Goal: Information Seeking & Learning: Check status

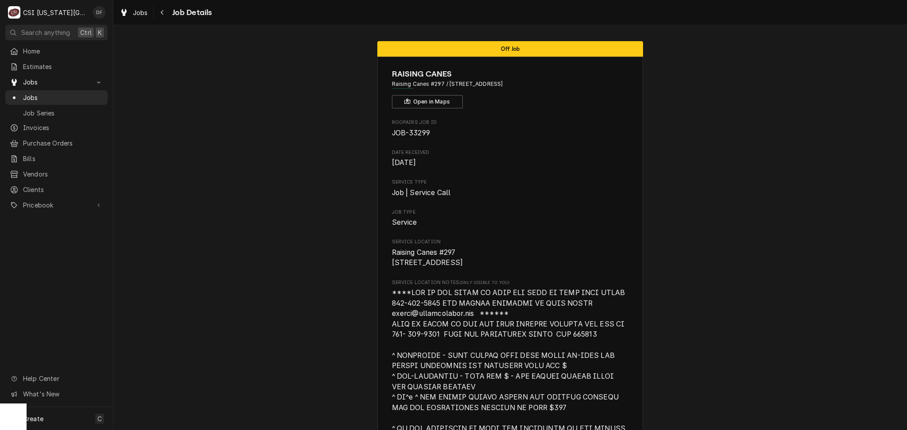
drag, startPoint x: 639, startPoint y: 258, endPoint x: 547, endPoint y: 260, distance: 91.3
click at [157, 18] on button "Navigate back" at bounding box center [162, 12] width 14 height 14
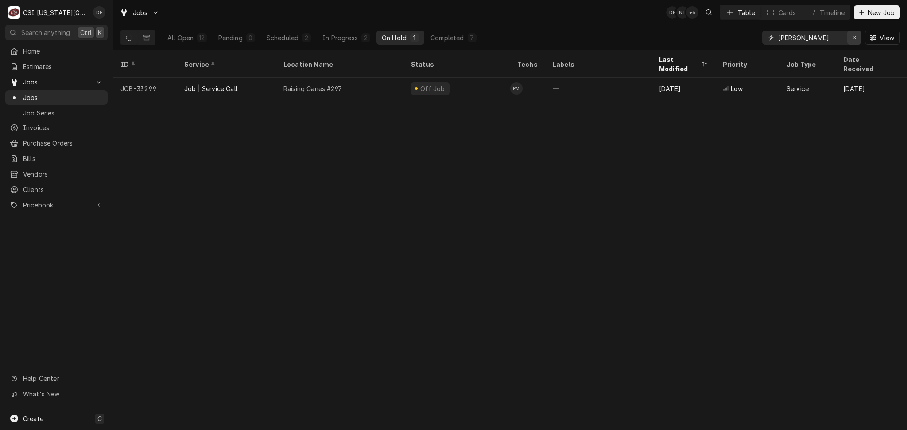
click at [852, 39] on icon "Erase input" at bounding box center [854, 38] width 4 height 4
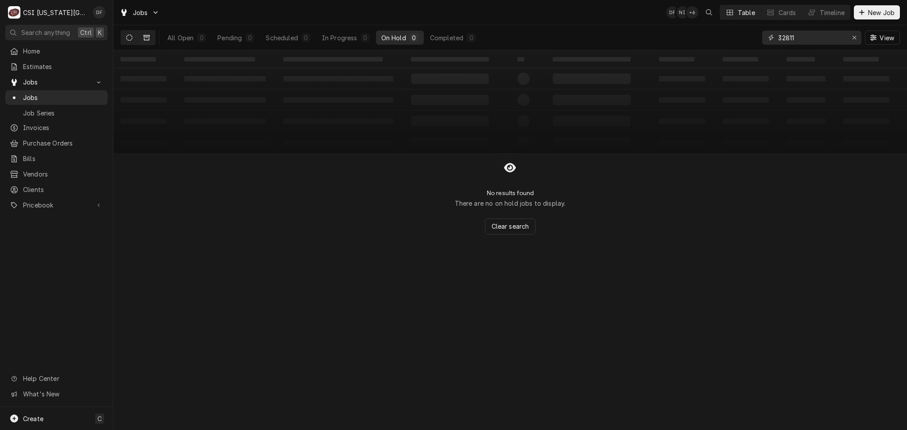
type input "32811"
click at [152, 41] on button "Dynamic Content Wrapper" at bounding box center [146, 38] width 17 height 14
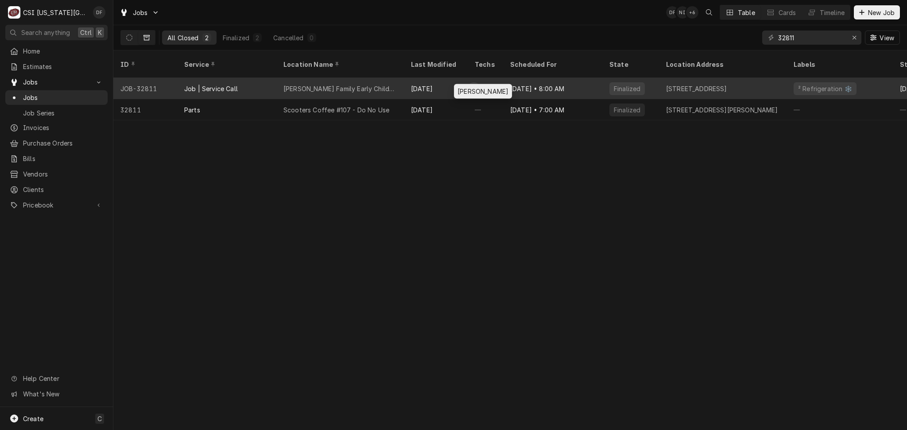
click at [468, 82] on div "Zach Wilson's Avatar" at bounding box center [474, 88] width 12 height 12
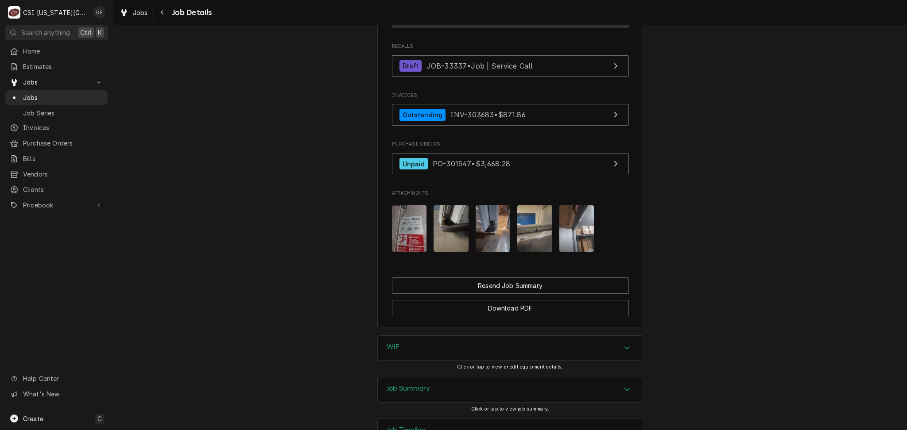
scroll to position [931, 0]
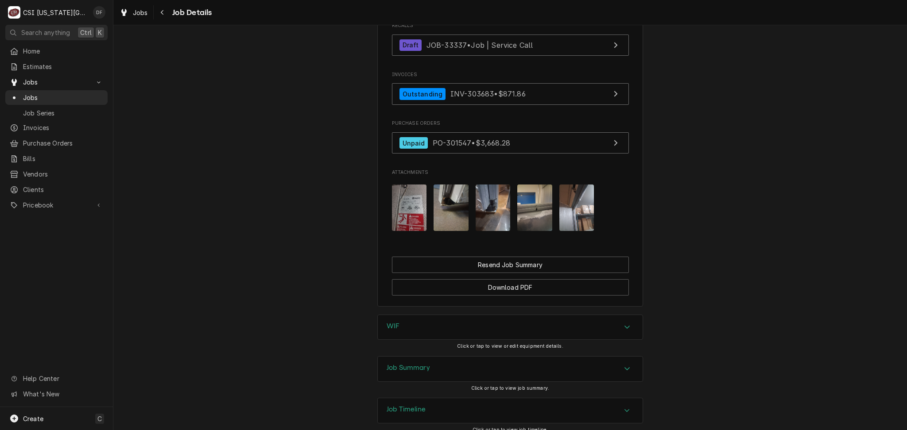
click at [442, 185] on img "Attachments" at bounding box center [451, 208] width 35 height 46
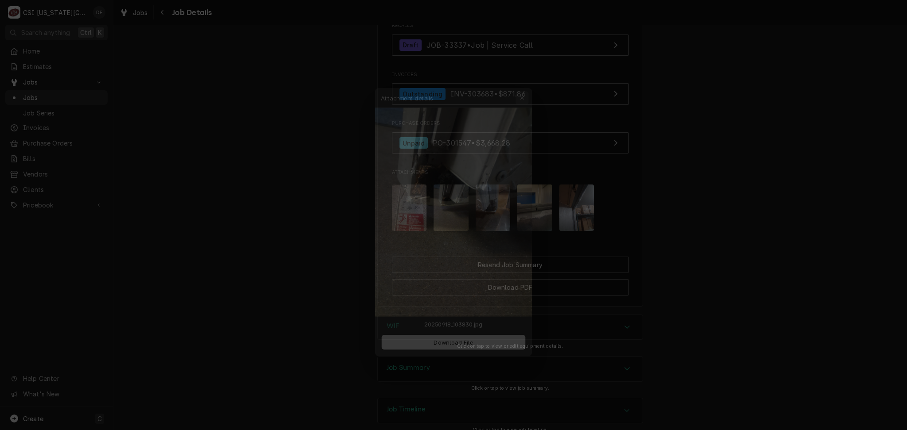
click at [529, 79] on icon "button" at bounding box center [528, 80] width 4 height 4
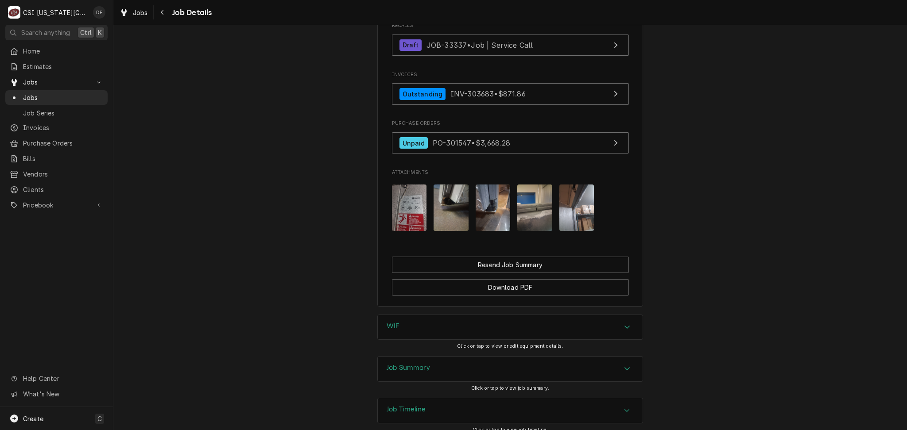
click at [491, 185] on img "Attachments" at bounding box center [493, 208] width 35 height 46
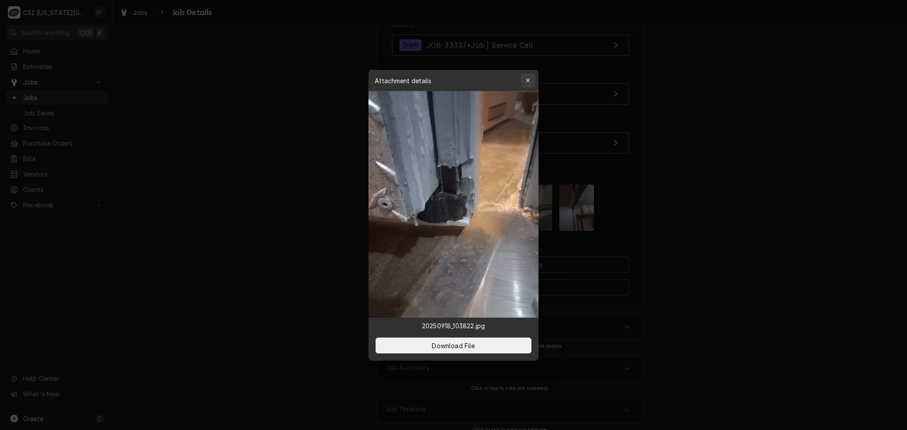
click at [532, 81] on div "button" at bounding box center [527, 80] width 9 height 9
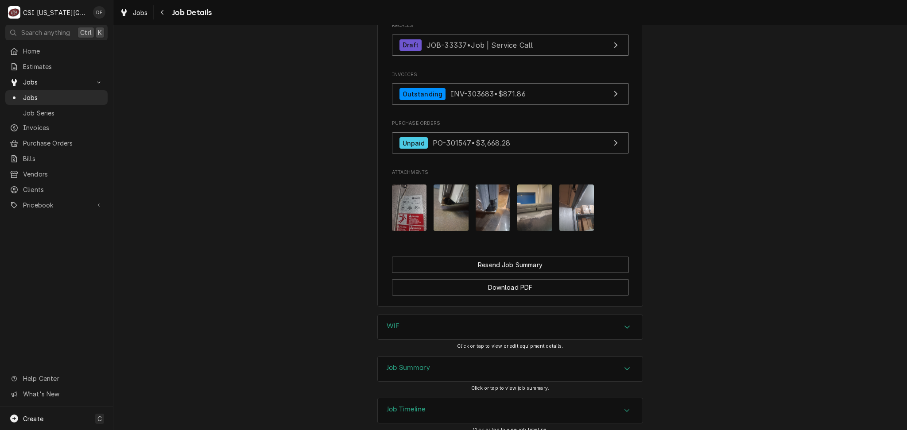
click at [535, 185] on img "Attachments" at bounding box center [534, 208] width 35 height 46
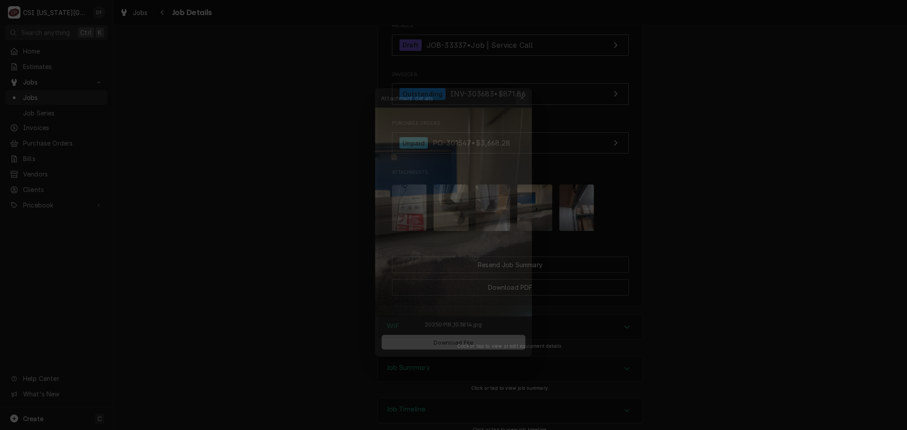
click at [530, 81] on div "button" at bounding box center [527, 80] width 9 height 9
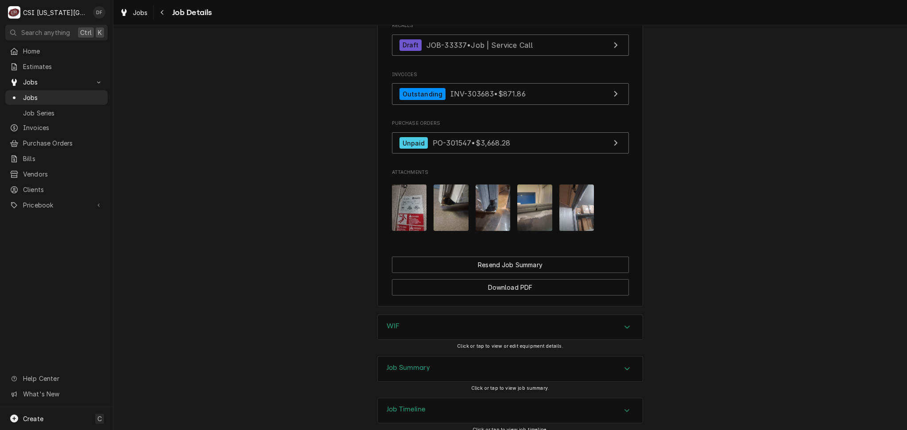
click at [570, 185] on img "Attachments" at bounding box center [576, 208] width 35 height 46
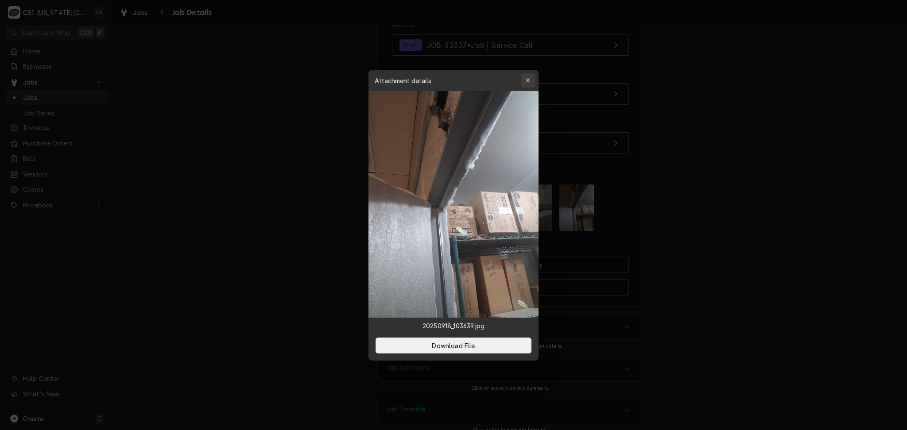
click at [529, 81] on icon "button" at bounding box center [528, 80] width 5 height 6
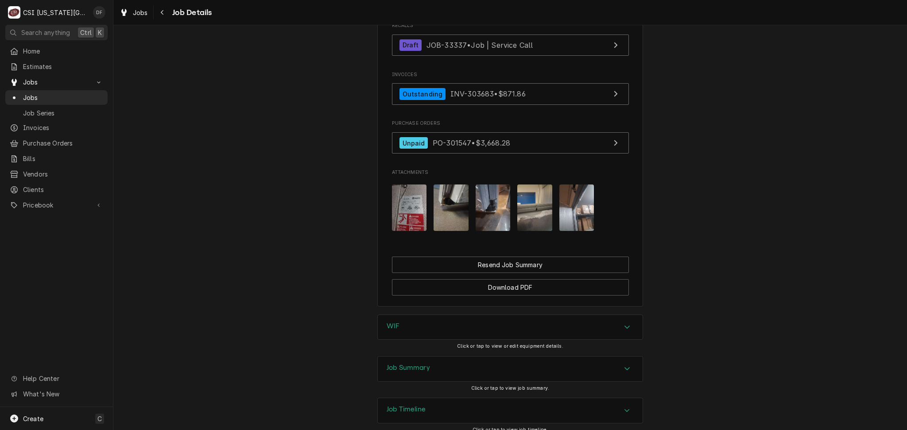
click at [415, 364] on h3 "Job Summary" at bounding box center [408, 368] width 43 height 8
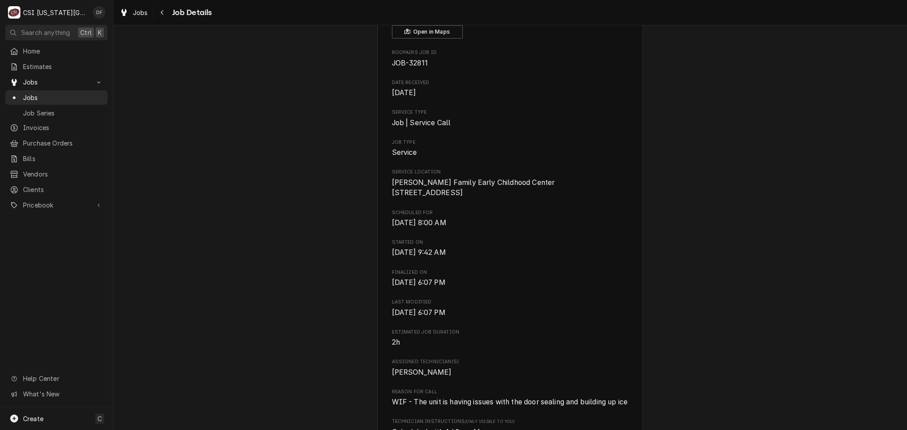
scroll to position [0, 0]
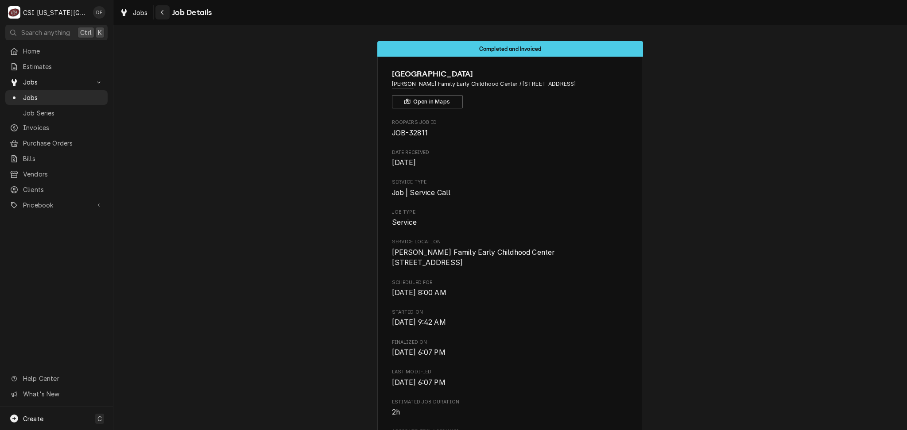
click at [160, 13] on icon "Navigate back" at bounding box center [162, 12] width 4 height 6
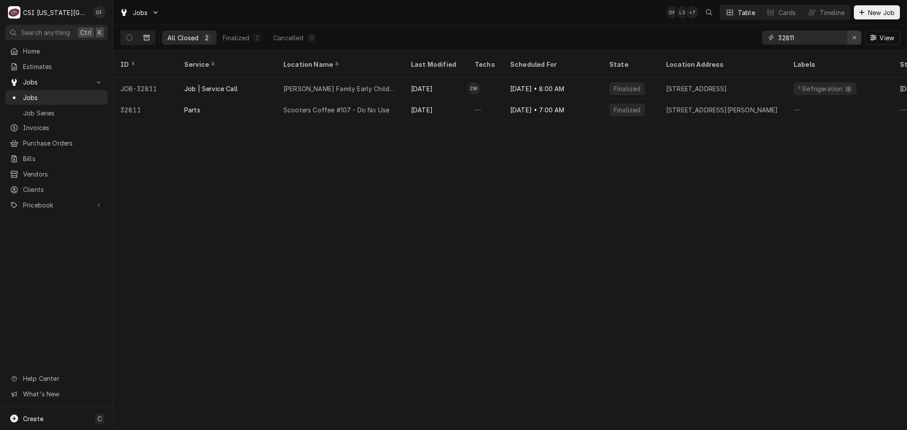
click at [854, 41] on div "Erase input" at bounding box center [854, 37] width 9 height 9
type input "33337"
click at [131, 37] on icon "Dynamic Content Wrapper" at bounding box center [129, 38] width 6 height 6
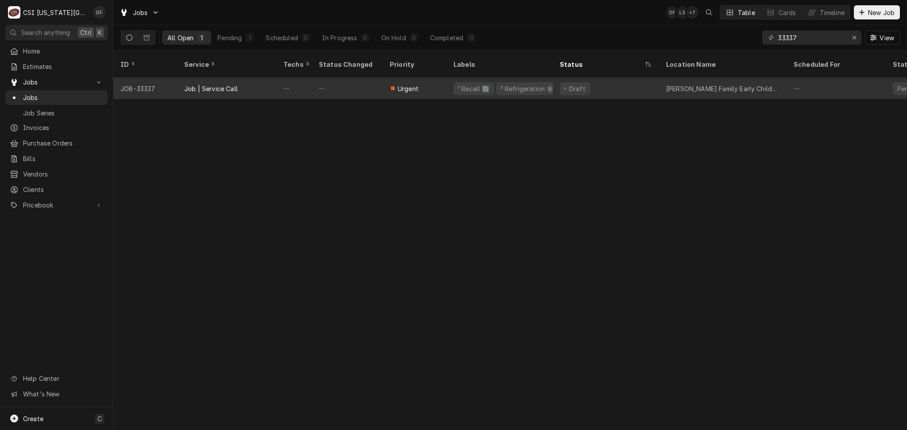
click at [443, 81] on div "Urgent" at bounding box center [415, 88] width 64 height 21
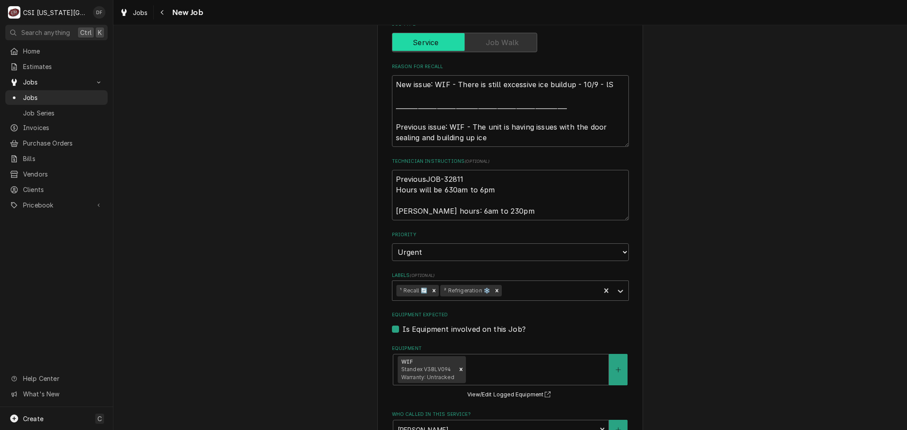
scroll to position [295, 0]
click at [471, 177] on textarea "PreviousJOB-32811 Hours will be 630am to 6pm [PERSON_NAME] hours: 6am to 230pm" at bounding box center [510, 193] width 237 height 50
type textarea "x"
type textarea "PreviousJOB-32811- Hours will be 630am to 6pm [PERSON_NAME] hours: 6am to 230pm"
type textarea "x"
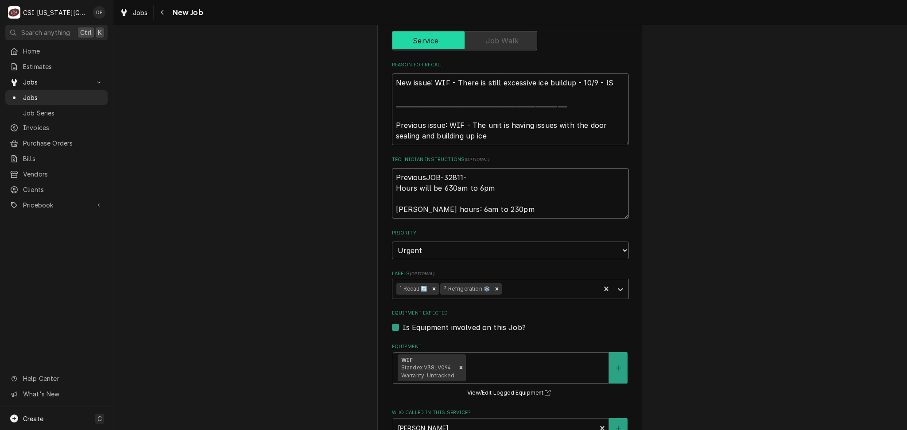
type textarea "PreviousJOB-32811- Hours will be 630am to 6pm [PERSON_NAME] hours: 6am to 230pm"
type textarea "x"
type textarea "PreviousJOB-32811- w Hours will be 630am to 6pm AJ Purdon's hours: 6am to 230pm"
type textarea "x"
type textarea "PreviousJOB-32811- we Hours will be 630am to 6pm AJ Purdon's hours: 6am to 230pm"
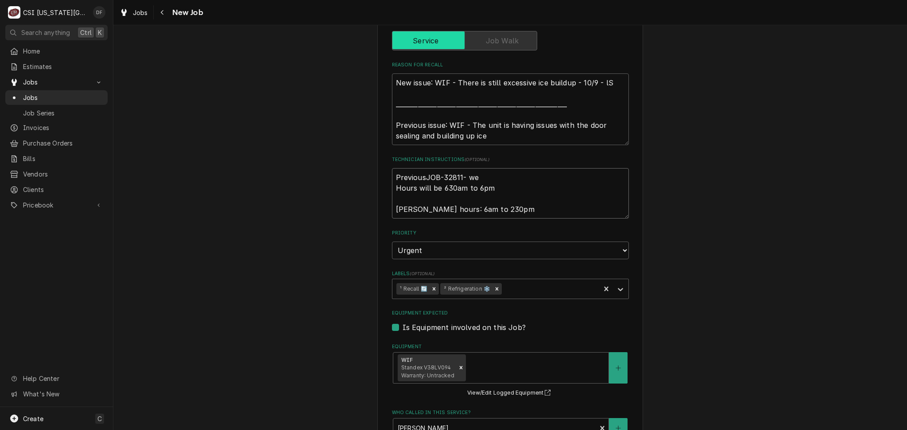
type textarea "x"
type textarea "PreviousJOB-32811- we Hours will be 630am to 6pm AJ Purdon's hours: 6am to 230pm"
type textarea "x"
type textarea "PreviousJOB-32811- we r Hours will be 630am to 6pm AJ Purdon's hours: 6am to 23…"
type textarea "x"
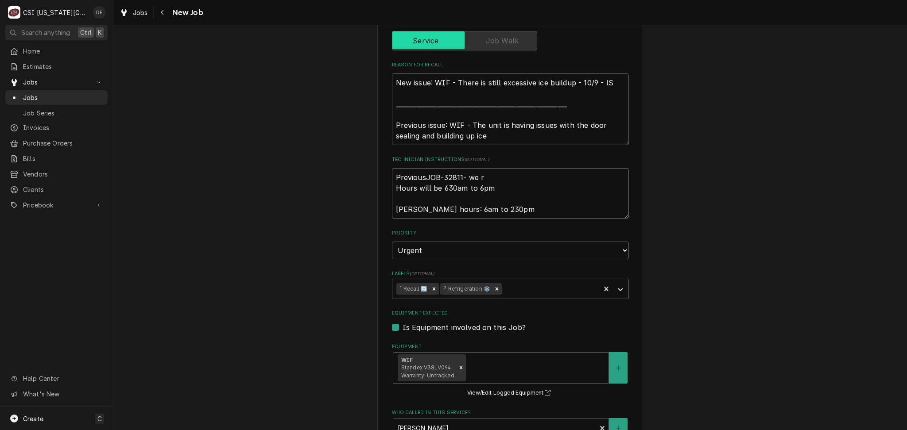
type textarea "PreviousJOB-32811- we re Hours will be 630am to 6pm AJ Purdon's hours: 6am to 2…"
type textarea "x"
type textarea "PreviousJOB-32811- we rep Hours will be 630am to 6pm AJ Purdon's hours: 6am to …"
type textarea "x"
type textarea "PreviousJOB-32811- we repl Hours will be 630am to 6pm AJ Purdon's hours: 6am to…"
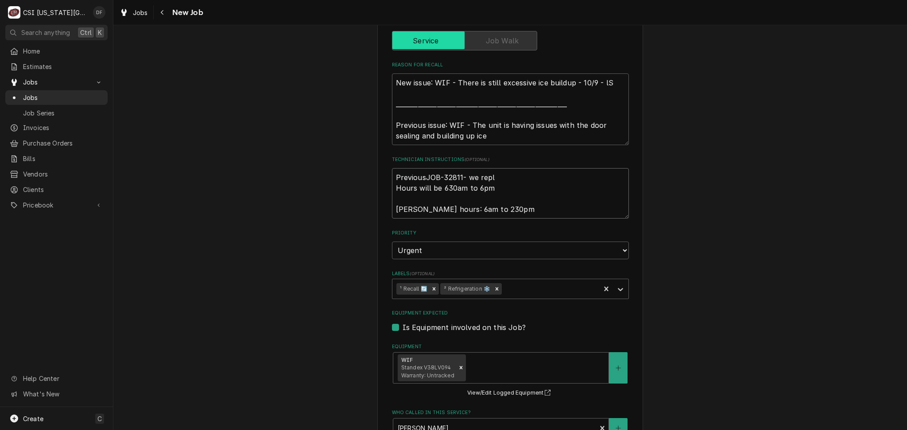
type textarea "x"
type textarea "PreviousJOB-32811- we repla Hours will be 630am to 6pm AJ Purdon's hours: 6am t…"
type textarea "x"
type textarea "PreviousJOB-32811- we replac Hours will be 630am to 6pm AJ Purdon's hours: 6am …"
type textarea "x"
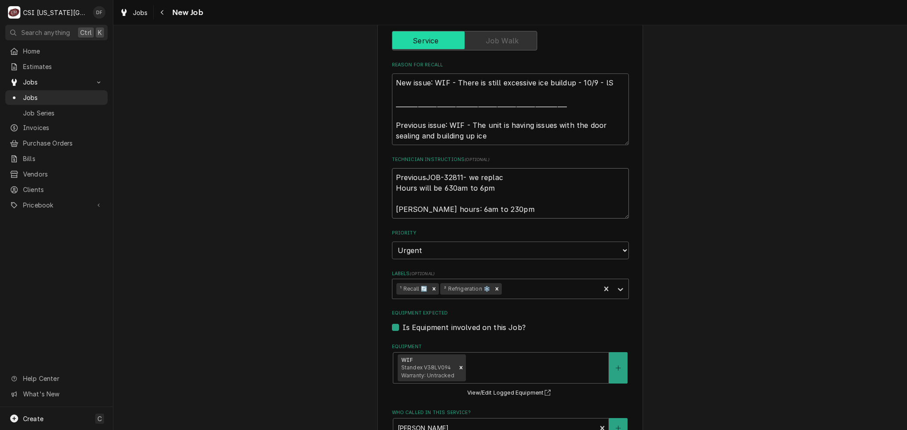
type textarea "PreviousJOB-32811- we replace Hours will be 630am to 6pm AJ Purdon's hours: 6am…"
type textarea "x"
type textarea "PreviousJOB-32811- we replaced Hours will be 630am to 6pm AJ Purdon's hours: 6a…"
type textarea "x"
type textarea "PreviousJOB-32811- we replaced Hours will be 630am to 6pm AJ Purdon's hours: 6a…"
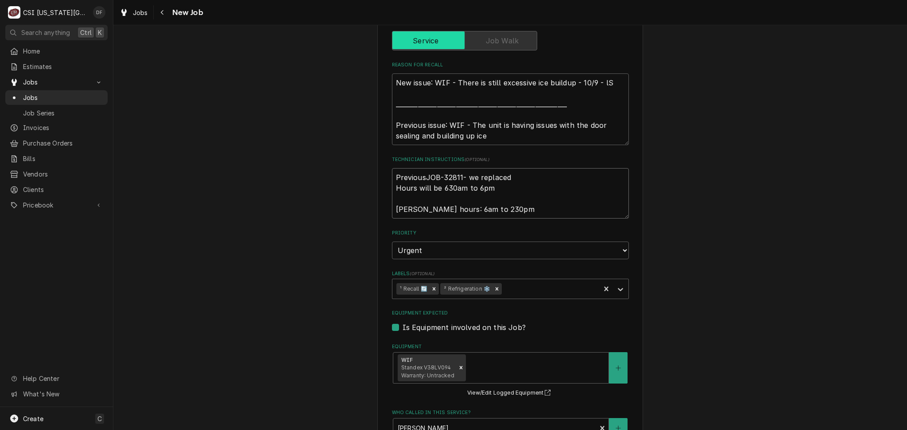
type textarea "x"
type textarea "PreviousJOB-32811- we replaced d Hours will be 630am to 6pm AJ Purdon's hours: …"
type textarea "x"
type textarea "PreviousJOB-32811- we replaced do Hours will be 630am to 6pm AJ Purdon's hours:…"
type textarea "x"
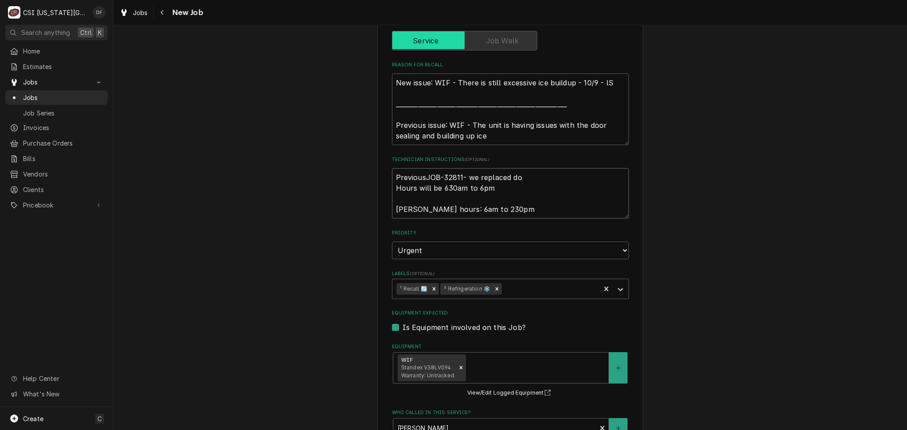
type textarea "PreviousJOB-32811- we replaced doo Hours will be 630am to 6pm AJ Purdon's hours…"
type textarea "x"
type textarea "PreviousJOB-32811- we replaced door Hours will be 630am to 6pm AJ Purdon's hour…"
type textarea "x"
type textarea "PreviousJOB-32811- we replaced door Hours will be 630am to 6pm AJ Purdon's hour…"
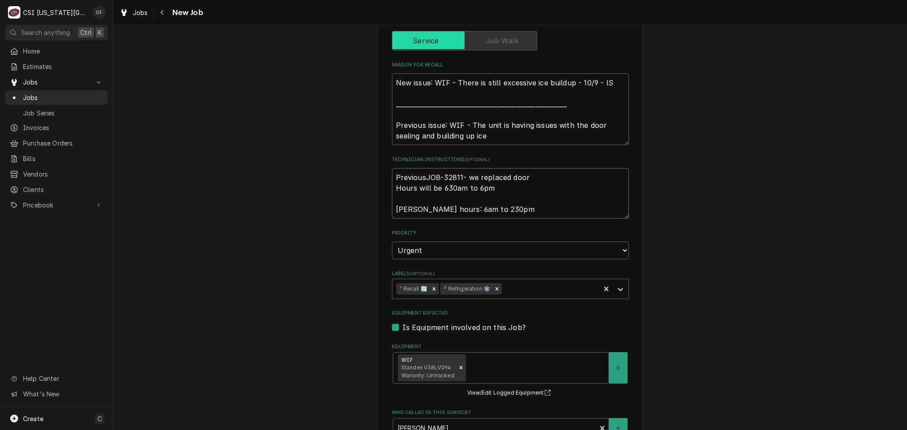
type textarea "x"
type textarea "PreviousJOB-32811- we replaced door g Hours will be 630am to 6pm AJ Purdon's ho…"
type textarea "x"
type textarea "PreviousJOB-32811- we replaced door ga Hours will be 630am to 6pm AJ Purdon's h…"
type textarea "x"
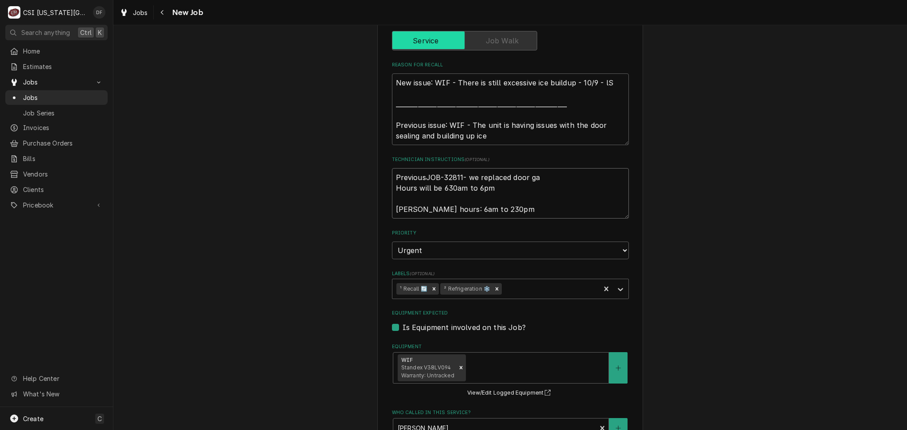
type textarea "PreviousJOB-32811- we replaced door gas Hours will be 630am to 6pm AJ Purdon's …"
type textarea "x"
type textarea "PreviousJOB-32811- we replaced door gask Hours will be 630am to 6pm AJ Purdon's…"
type textarea "x"
type textarea "PreviousJOB-32811- we replaced door gaske Hours will be 630am to 6pm AJ Purdon'…"
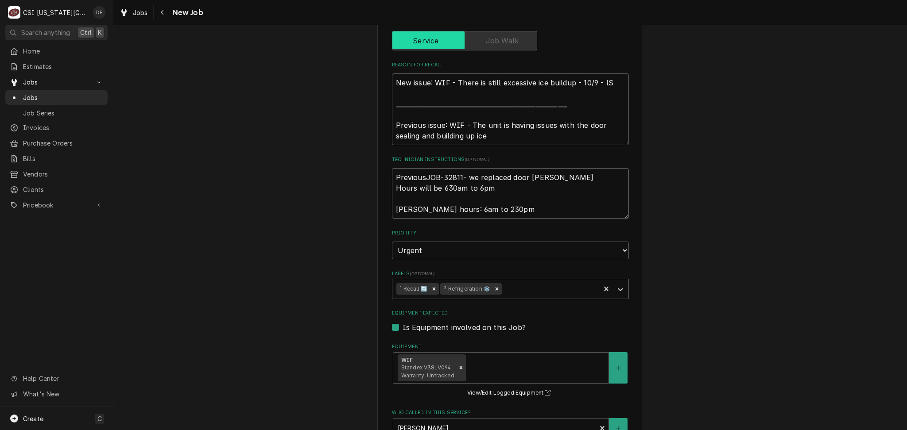
type textarea "x"
type textarea "PreviousJOB-32811- we replaced door gasket Hours will be 630am to 6pm AJ Purdon…"
type textarea "x"
type textarea "PreviousJOB-32811- we replaced door gasket Hours will be 630am to 6pm AJ Purdon…"
type textarea "x"
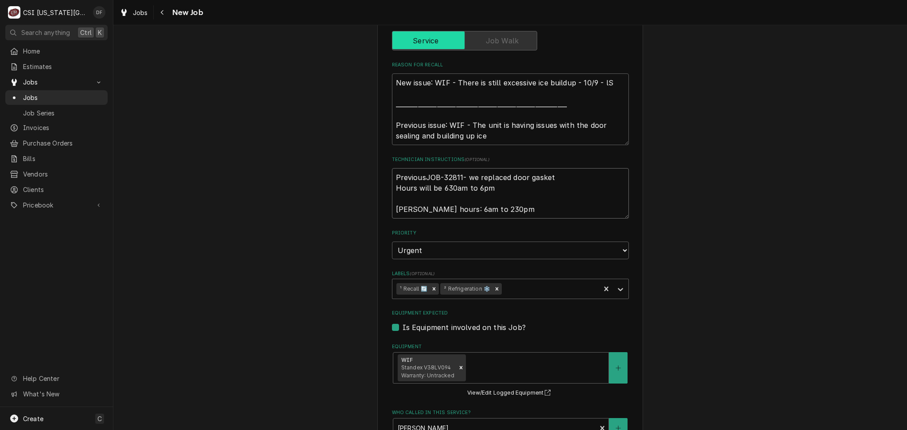
type textarea "PreviousJOB-32811- we replaced door gasket b Hours will be 630am to 6pm AJ Purd…"
type textarea "x"
type textarea "PreviousJOB-32811- we replaced door gasket bu Hours will be 630am to 6pm AJ Pur…"
type textarea "x"
type textarea "PreviousJOB-32811- we replaced door gasket but Hours will be 630am to 6pm AJ Pu…"
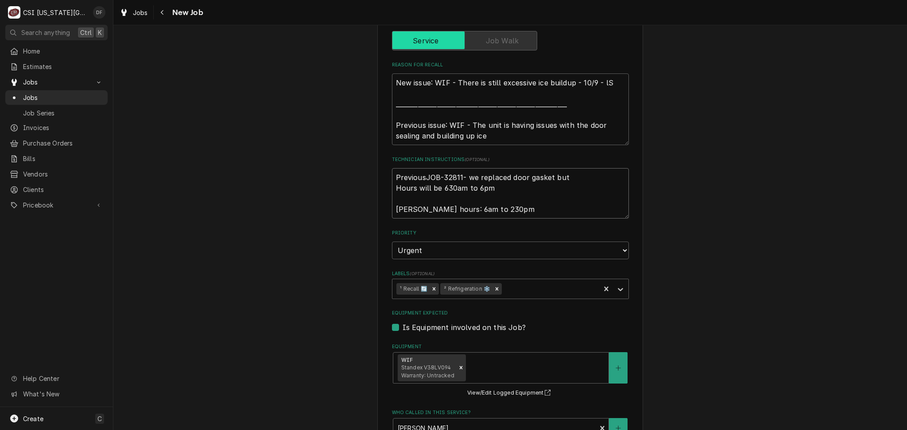
type textarea "x"
type textarea "PreviousJOB-32811- we replaced door gasket but Hours will be 630am to 6pm AJ Pu…"
type textarea "x"
type textarea "PreviousJOB-32811- we replaced door gasket but c Hours will be 630am to 6pm AJ …"
type textarea "x"
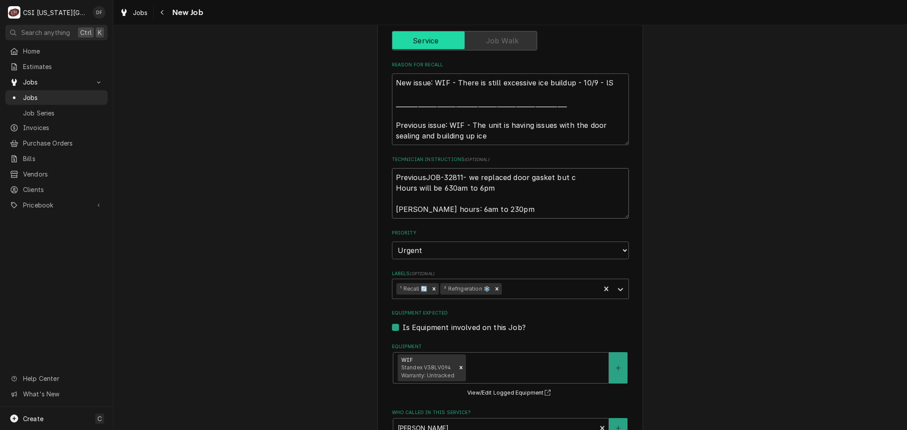
type textarea "PreviousJOB-32811- we replaced door gasket but cu Hours will be 630am to 6pm AJ…"
type textarea "x"
type textarea "PreviousJOB-32811- we replaced door gasket but cus Hours will be 630am to 6pm A…"
type textarea "x"
type textarea "PreviousJOB-32811- we replaced door gasket but cust Hours will be 630am to 6pm …"
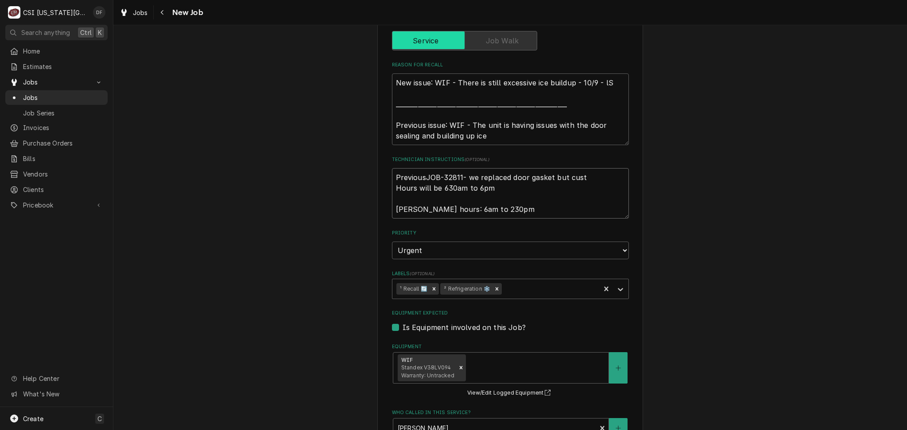
type textarea "x"
type textarea "PreviousJOB-32811- we replaced door gasket but custo Hours will be 630am to 6pm…"
type textarea "x"
type textarea "PreviousJOB-32811- we replaced door gasket but custom Hours will be 630am to 6p…"
type textarea "x"
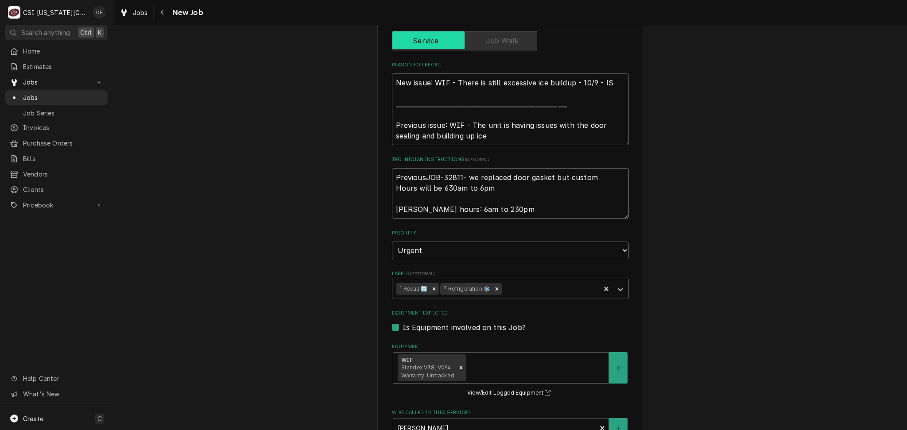
type textarea "PreviousJOB-32811- we replaced door gasket but custome Hours will be 630am to 6…"
type textarea "x"
type textarea "PreviousJOB-32811- we replaced door gasket but customer Hours will be 630am to …"
type textarea "x"
type textarea "PreviousJOB-32811- we replaced door gasket but customer Hours will be 630am to …"
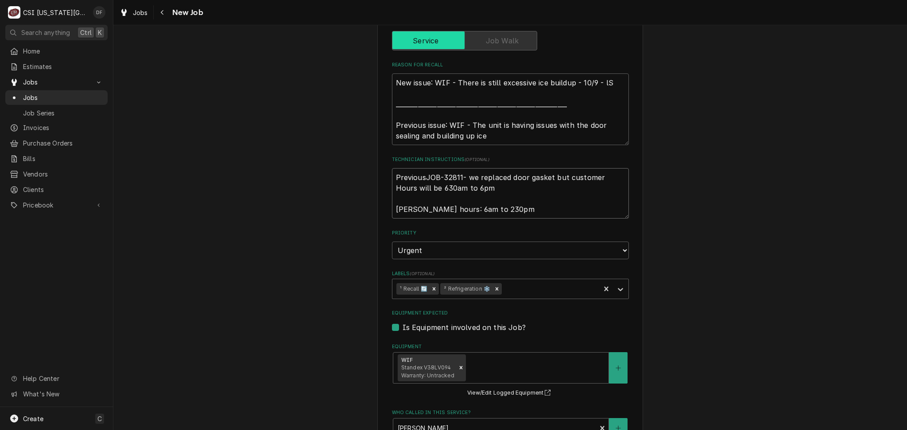
type textarea "x"
type textarea "PreviousJOB-32811- we replaced door gasket but customer w Hours will be 630am t…"
type textarea "x"
type textarea "PreviousJOB-32811- we replaced door gasket but customer was Hours will be 630am…"
type textarea "x"
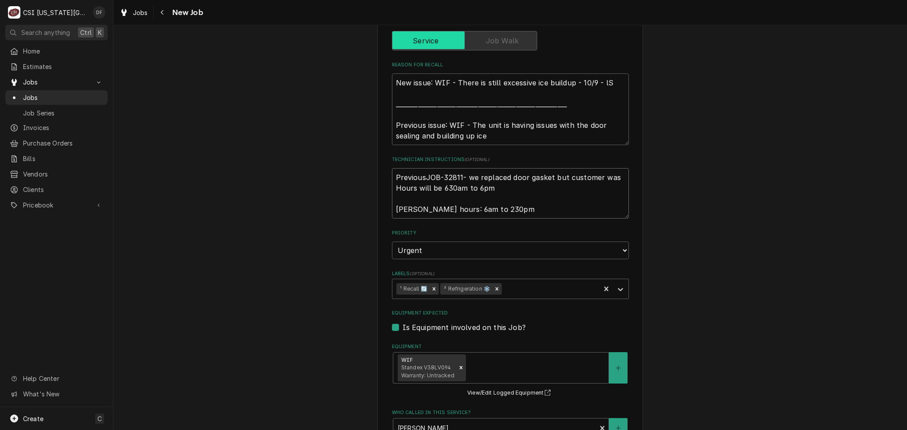
type textarea "PreviousJOB-32811- we replaced door gasket but customer was Hours will be 630am…"
type textarea "x"
type textarea "PreviousJOB-32811- we replaced door gasket but customer was s Hours will be 630…"
type textarea "x"
type textarea "PreviousJOB-32811- we replaced door gasket but customer was su Hours will be 63…"
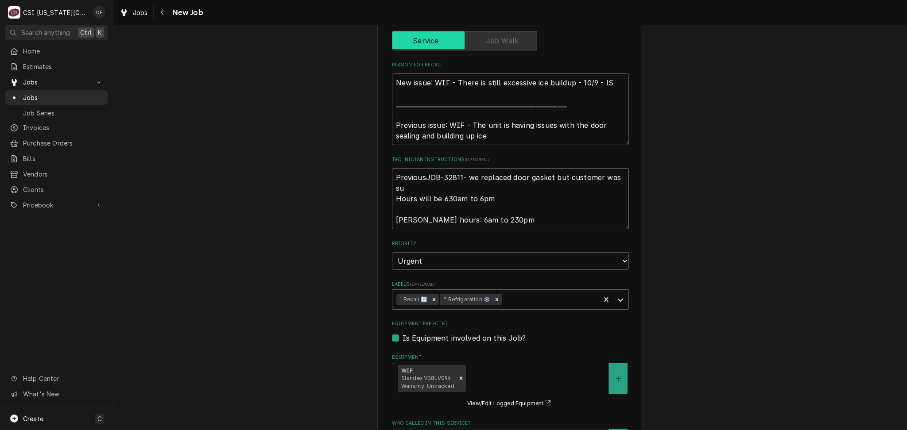
type textarea "x"
type textarea "PreviousJOB-32811- we replaced door gasket but customer was sup Hours will be 6…"
type textarea "x"
type textarea "PreviousJOB-32811- we replaced door gasket but customer was supp Hours will be …"
type textarea "x"
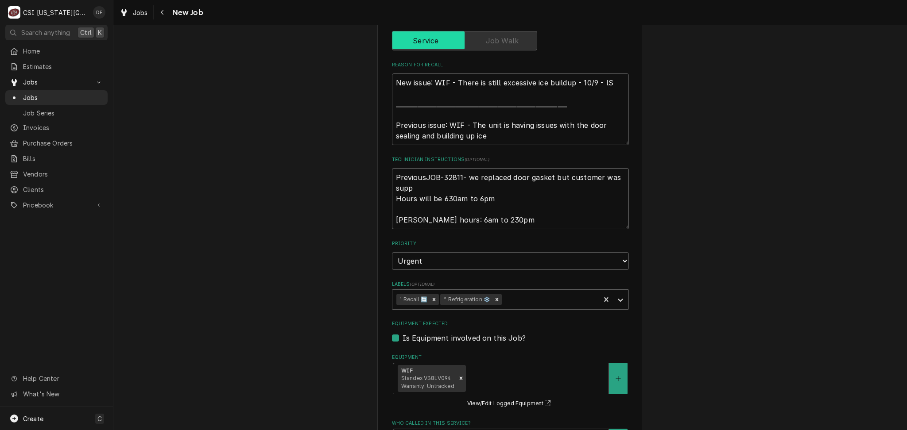
type textarea "PreviousJOB-32811- we replaced door gasket but customer was suppo Hours will be…"
type textarea "x"
type textarea "PreviousJOB-32811- we replaced door gasket but customer was suppos Hours will b…"
type textarea "x"
type textarea "PreviousJOB-32811- we replaced door gasket but customer was suppose Hours will …"
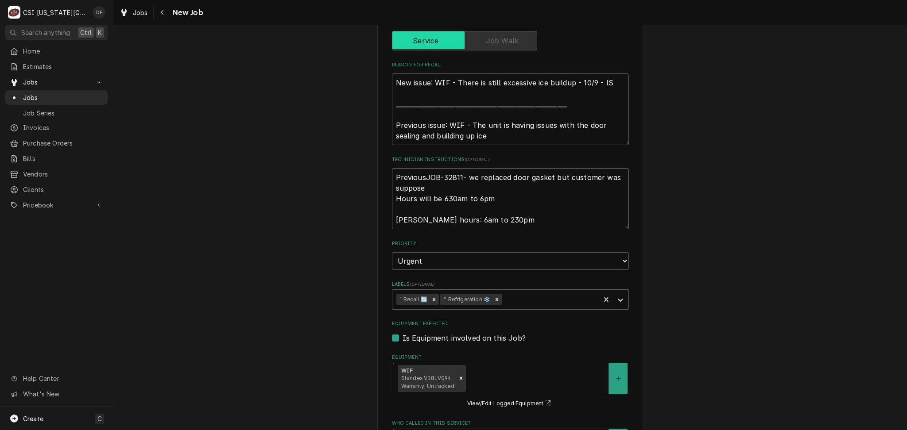
type textarea "x"
type textarea "PreviousJOB-32811- we replaced door gasket but customer was supposed Hours will…"
type textarea "x"
type textarea "PreviousJOB-32811- we replaced door gasket but customer was supposed Hours will…"
type textarea "x"
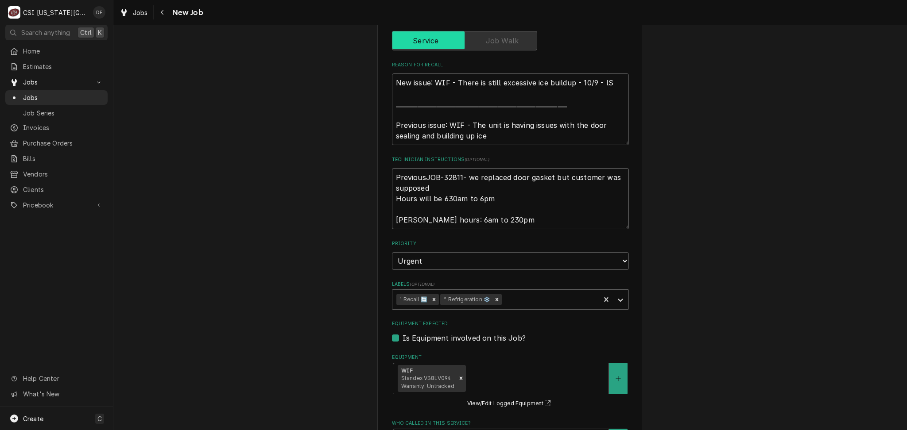
type textarea "PreviousJOB-32811- we replaced door gasket but customer was supposed t Hours wi…"
type textarea "x"
type textarea "PreviousJOB-32811- we replaced door gasket but customer was supposed to Hours w…"
type textarea "x"
type textarea "PreviousJOB-32811- we replaced door gasket but customer was supposed to Hours w…"
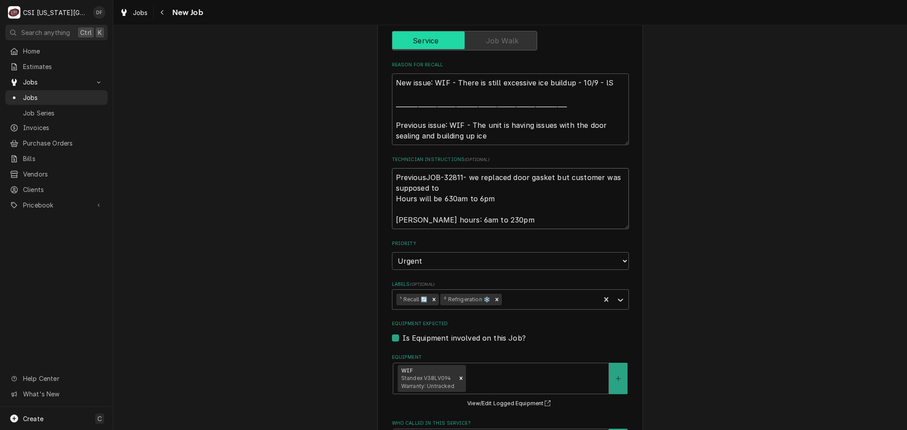
type textarea "x"
type textarea "PreviousJOB-32811- we replaced door gasket but customer was supposed to r Hours…"
type textarea "x"
type textarea "PreviousJOB-32811- we replaced door gasket but customer was supposed to re Hour…"
type textarea "x"
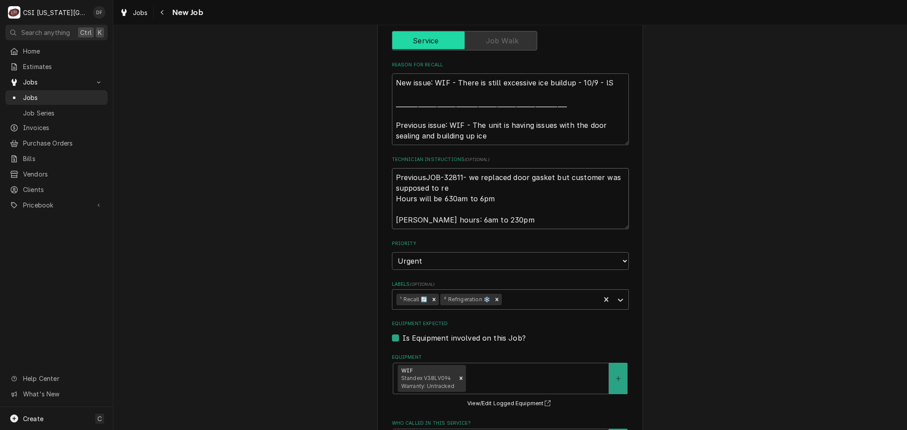
type textarea "PreviousJOB-32811- we replaced door gasket but customer was supposed to rep Hou…"
type textarea "x"
type textarea "PreviousJOB-32811- we replaced door gasket but customer was supposed to repl Ho…"
type textarea "x"
type textarea "PreviousJOB-32811- we replaced door gasket but customer was supposed to repla H…"
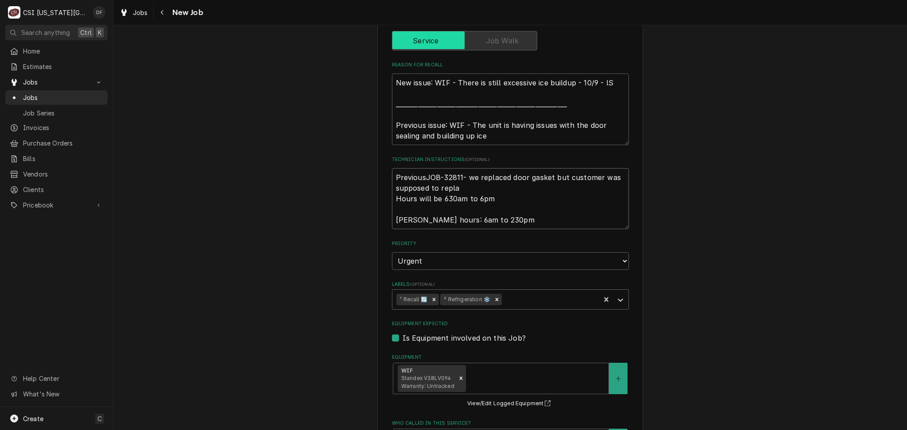
type textarea "x"
type textarea "PreviousJOB-32811- we replaced door gasket but customer was supposed to replac …"
type textarea "x"
type textarea "PreviousJOB-32811- we replaced door gasket but customer was supposed to replace…"
type textarea "x"
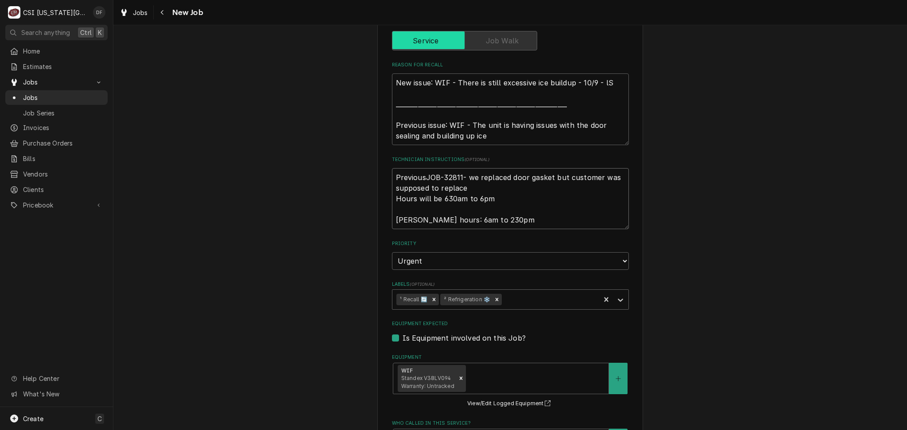
type textarea "PreviousJOB-32811- we replaced door gasket but customer was supposed to replace…"
type textarea "x"
type textarea "PreviousJOB-32811- we replaced door gasket but customer was supposed to replace…"
type textarea "x"
type textarea "PreviousJOB-32811- we replaced door gasket but customer was supposed to replace…"
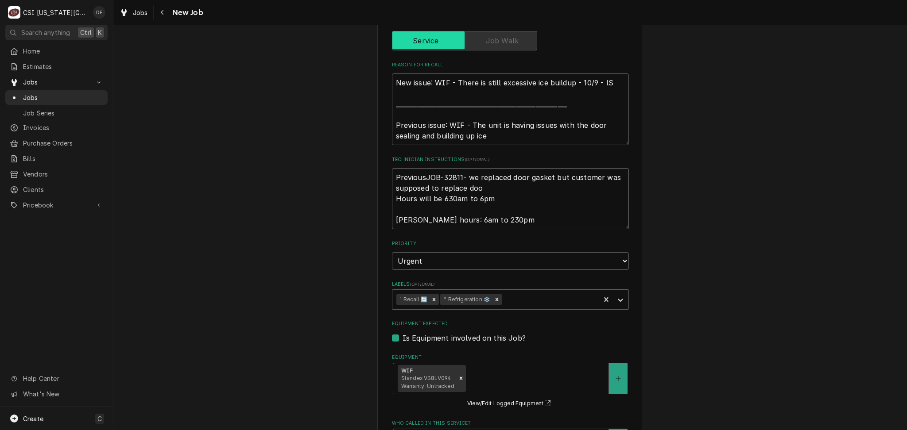
type textarea "x"
type textarea "PreviousJOB-32811- we replaced door gasket but customer was supposed to replace…"
type textarea "x"
type textarea "PreviousJOB-32811- we replaced door gasket but customer was supposed to replace…"
type textarea "x"
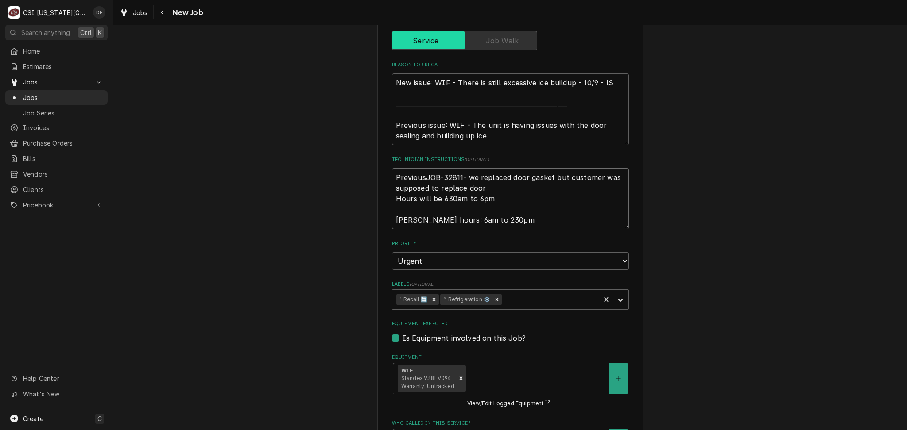
type textarea "PreviousJOB-32811- we replaced door gasket but customer was supposed to replace…"
type textarea "x"
type textarea "PreviousJOB-32811- we replaced door gasket but customer was supposed to replace…"
type textarea "x"
type textarea "PreviousJOB-32811- we replaced door gasket but customer was supposed to replace…"
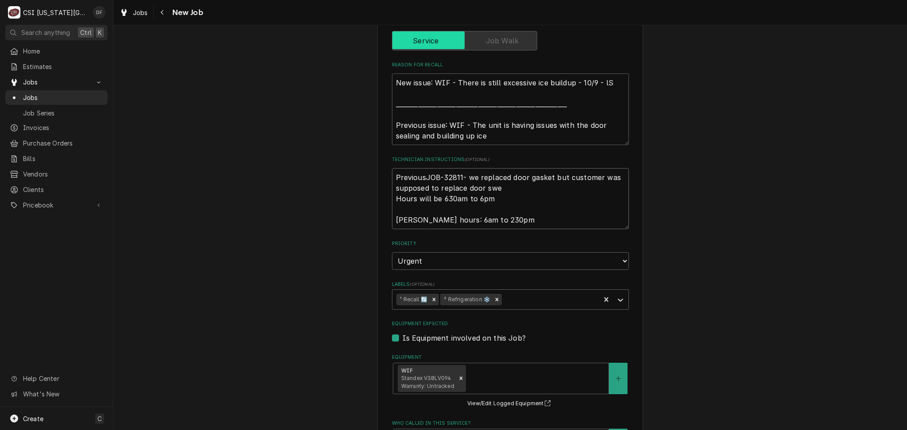
type textarea "x"
type textarea "PreviousJOB-32811- we replaced door gasket but customer was supposed to replace…"
type textarea "x"
type textarea "PreviousJOB-32811- we replaced door gasket but customer was supposed to replace…"
type textarea "x"
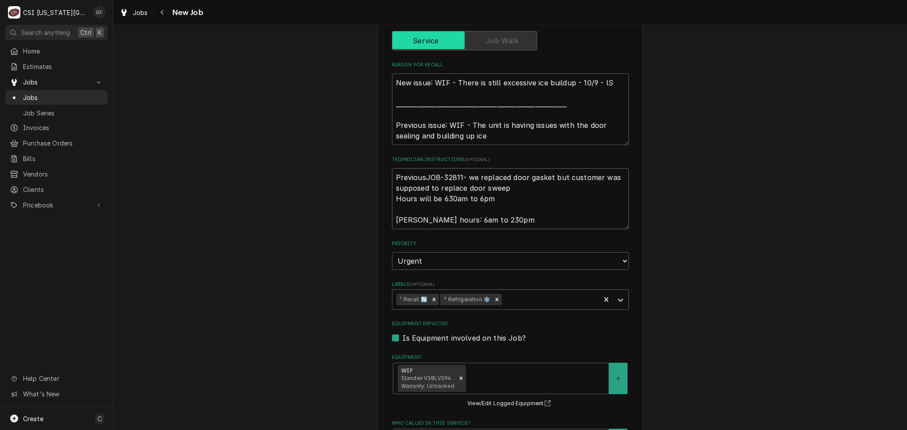
type textarea "PreviousJOB-32811- we replaced door gasket but customer was supposed to replace…"
type textarea "x"
type textarea "PreviousJOB-32811- we replaced door gasket but customer was supposed to replace…"
type textarea "x"
type textarea "PreviousJOB-32811- we replaced door gasket but customer was supposed to replace…"
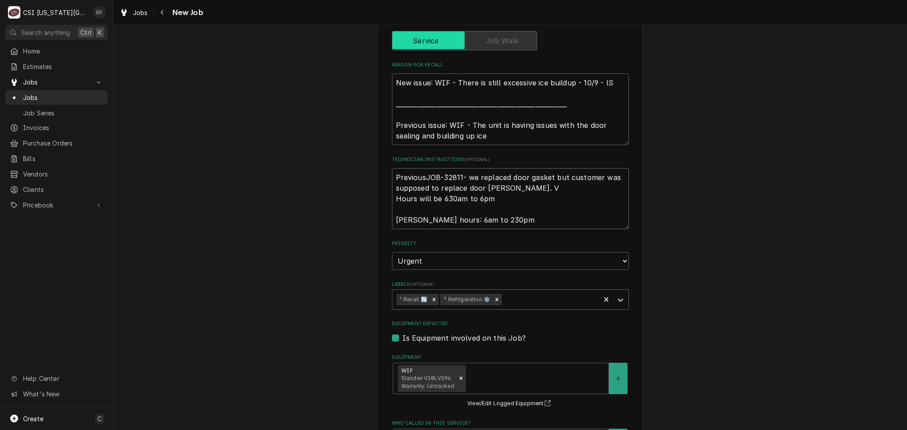
type textarea "x"
type textarea "PreviousJOB-32811- we replaced door gasket but customer was supposed to replace…"
type textarea "x"
type textarea "PreviousJOB-32811- we replaced door gasket but customer was supposed to replace…"
type textarea "x"
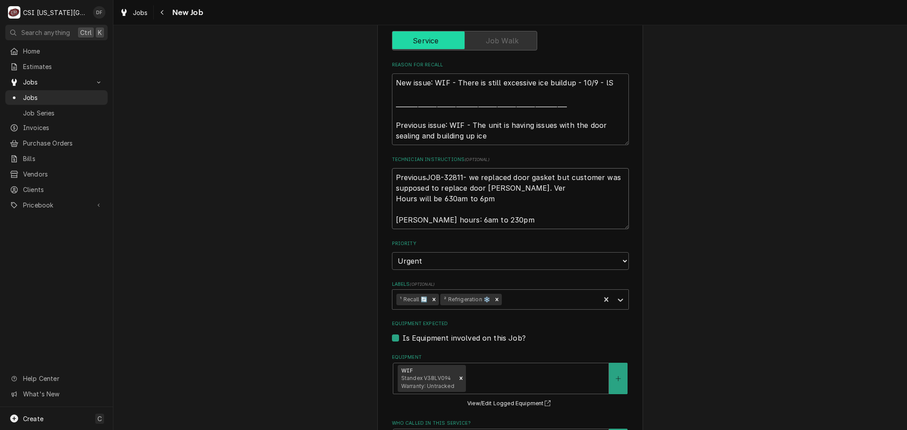
type textarea "PreviousJOB-32811- we replaced door gasket but customer was supposed to replace…"
type textarea "x"
type textarea "PreviousJOB-32811- we replaced door gasket but customer was supposed to replace…"
type textarea "x"
type textarea "PreviousJOB-32811- we replaced door gasket but customer was supposed to replace…"
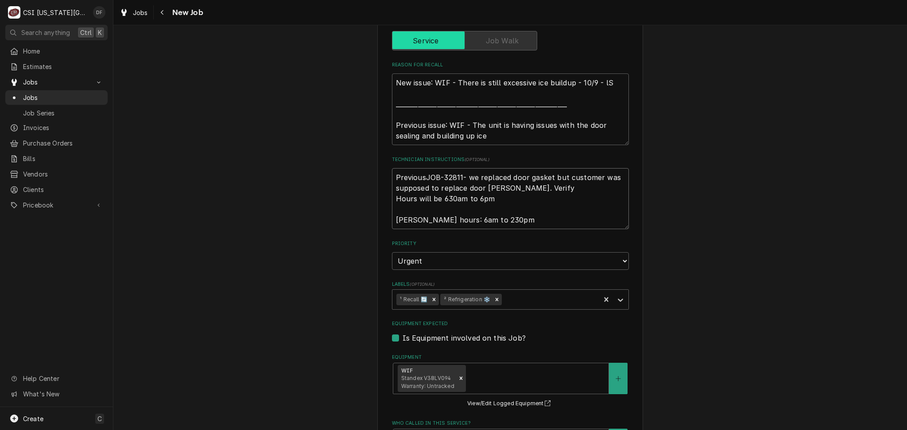
type textarea "x"
type textarea "PreviousJOB-32811- we replaced door gasket but customer was supposed to replace…"
type textarea "x"
type textarea "PreviousJOB-32811- we replaced door gasket but customer was supposed to replace…"
type textarea "x"
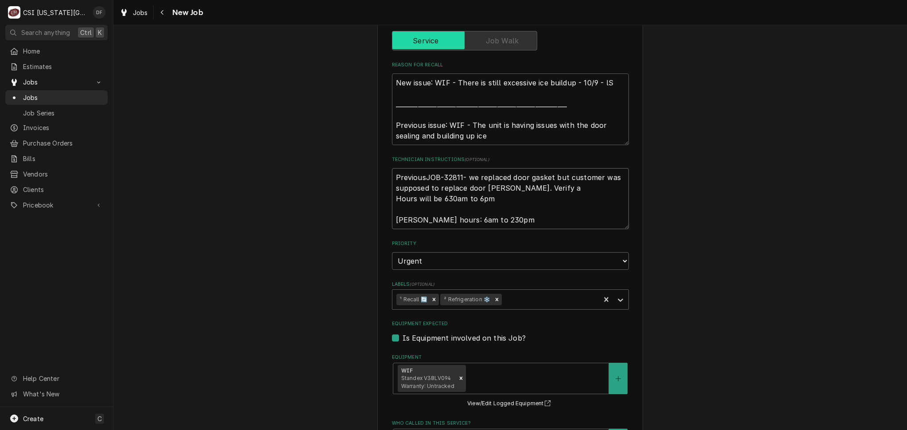
type textarea "PreviousJOB-32811- we replaced door gasket but customer was supposed to replace…"
type textarea "x"
type textarea "PreviousJOB-32811- we replaced door gasket but customer was supposed to replace…"
type textarea "x"
type textarea "PreviousJOB-32811- we replaced door gasket but customer was supposed to replace…"
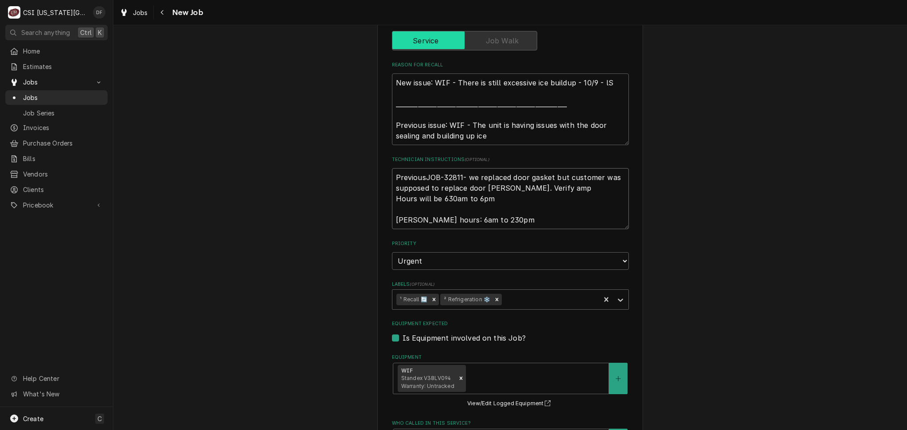
type textarea "x"
type textarea "PreviousJOB-32811- we replaced door gasket but customer was supposed to replace…"
type textarea "x"
type textarea "PreviousJOB-32811- we replaced door gasket but customer was supposed to replace…"
type textarea "x"
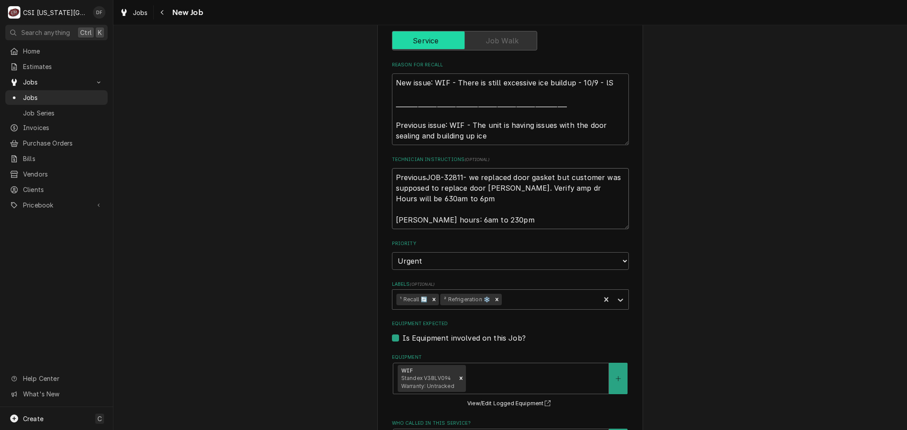
type textarea "PreviousJOB-32811- we replaced door gasket but customer was supposed to replace…"
type textarea "x"
type textarea "PreviousJOB-32811- we replaced door gasket but customer was supposed to replace…"
type textarea "x"
type textarea "PreviousJOB-32811- we replaced door gasket but customer was supposed to replace…"
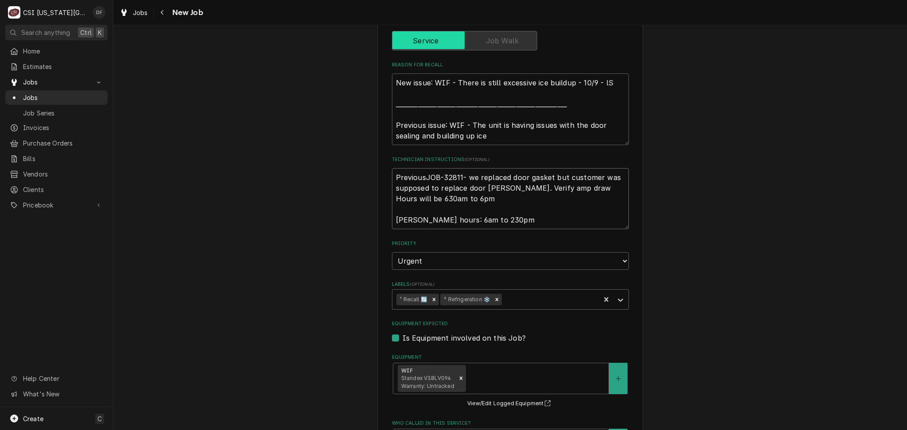
type textarea "x"
type textarea "PreviousJOB-32811- we replaced door gasket but customer was supposed to replace…"
type textarea "x"
type textarea "PreviousJOB-32811- we replaced door gasket but customer was supposed to replace…"
type textarea "x"
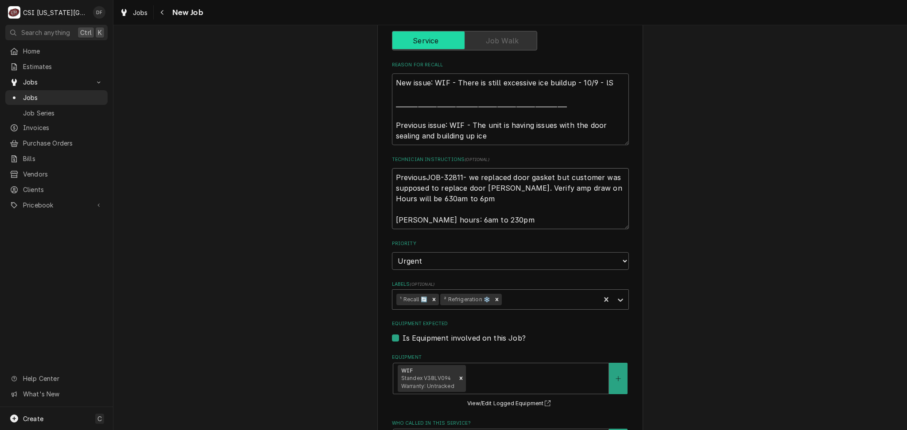
type textarea "PreviousJOB-32811- we replaced door gasket but customer was supposed to replace…"
type textarea "x"
type textarea "PreviousJOB-32811- we replaced door gasket but customer was supposed to replace…"
type textarea "x"
type textarea "PreviousJOB-32811- we replaced door gasket but customer was supposed to replace…"
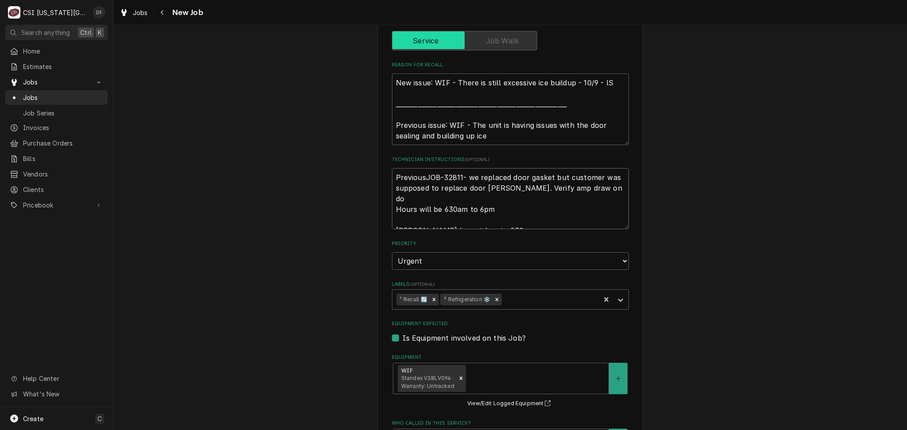
type textarea "x"
type textarea "PreviousJOB-32811- we replaced door gasket but customer was supposed to replace…"
type textarea "x"
type textarea "PreviousJOB-32811- we replaced door gasket but customer was supposed to replace…"
type textarea "x"
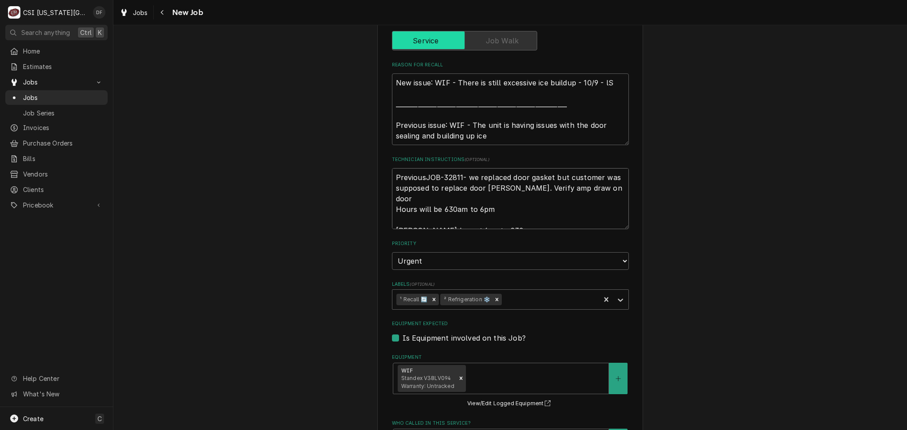
type textarea "PreviousJOB-32811- we replaced door gasket but customer was supposed to replace…"
type textarea "x"
type textarea "PreviousJOB-32811- we replaced door gasket but customer was supposed to replace…"
type textarea "x"
type textarea "PreviousJOB-32811- we replaced door gasket but customer was supposed to replace…"
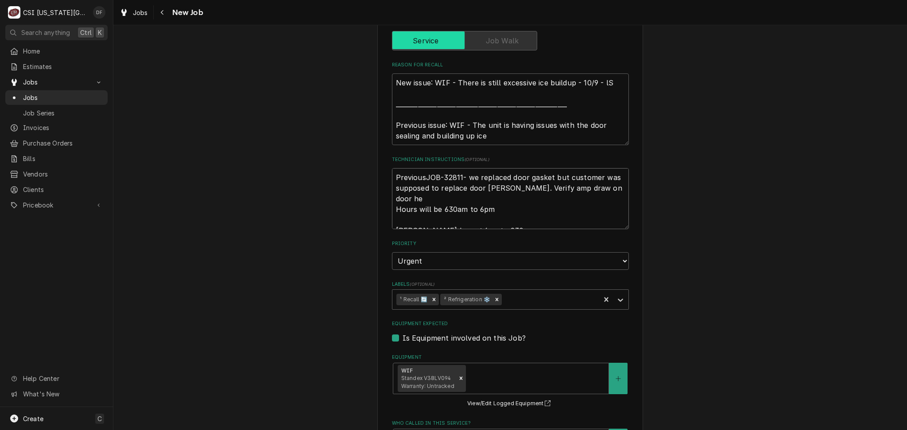
type textarea "x"
type textarea "PreviousJOB-32811- we replaced door gasket but customer was supposed to replace…"
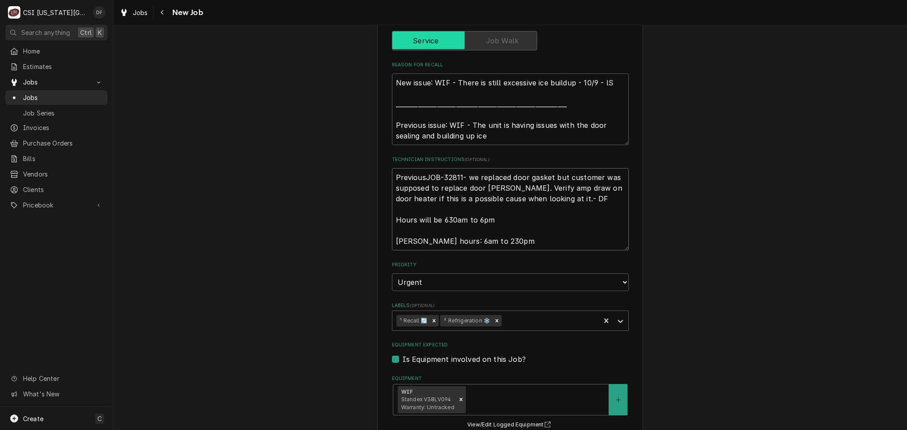
click at [423, 175] on textarea "PreviousJOB-32811- we replaced door gasket but customer was supposed to replace…" at bounding box center [510, 209] width 237 height 82
click at [422, 178] on textarea "PreviousJOB-32811- we replaced door gasket but customer was supposed to replace…" at bounding box center [510, 209] width 237 height 82
drag, startPoint x: 423, startPoint y: 178, endPoint x: 387, endPoint y: 180, distance: 36.4
click at [392, 180] on textarea "Previous JOB-32811- we replaced door gasket but customer was supposed to replac…" at bounding box center [510, 209] width 237 height 82
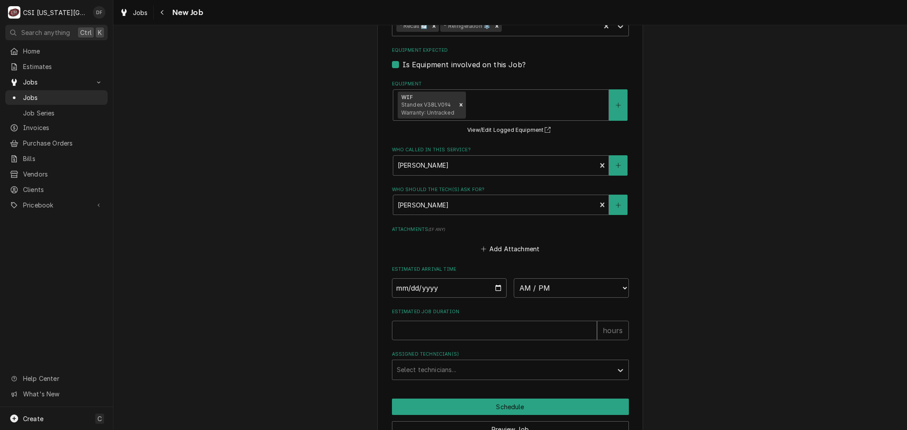
scroll to position [638, 0]
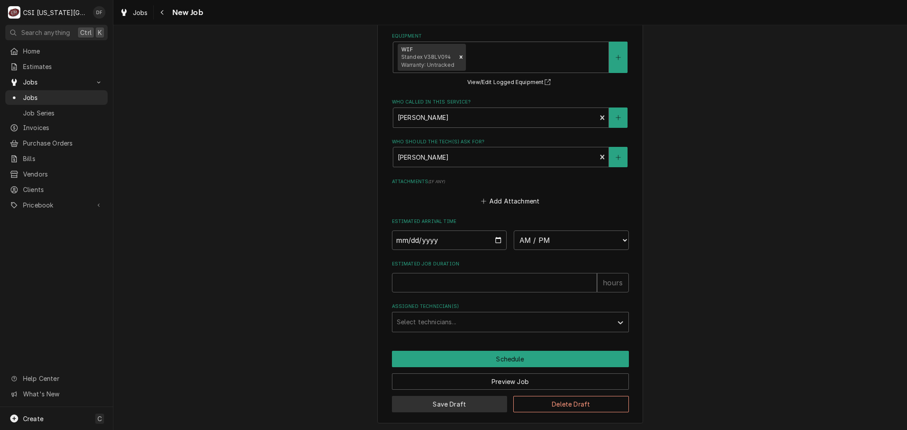
click at [468, 405] on button "Save Draft" at bounding box center [450, 404] width 116 height 16
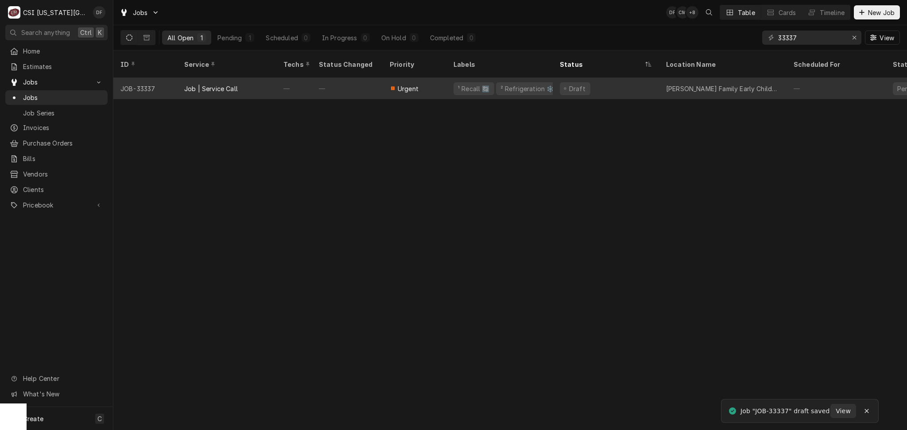
click at [470, 84] on div "¹ Recall 🔄 ² Refrigeration ❄️" at bounding box center [499, 88] width 106 height 21
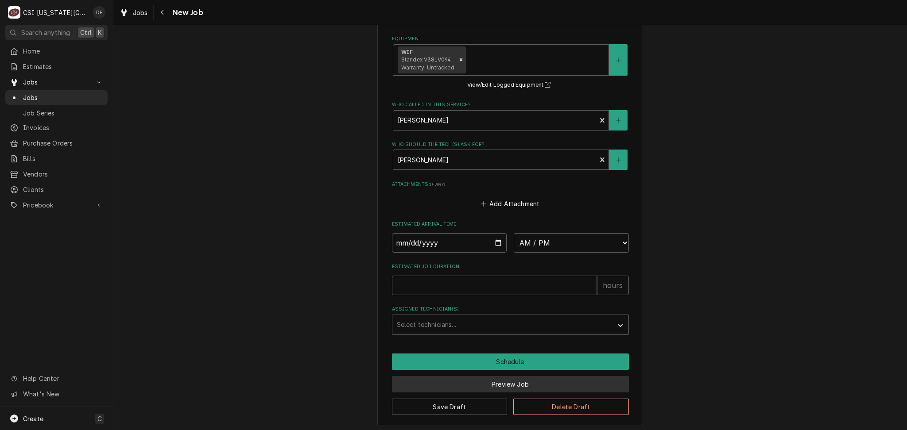
scroll to position [638, 0]
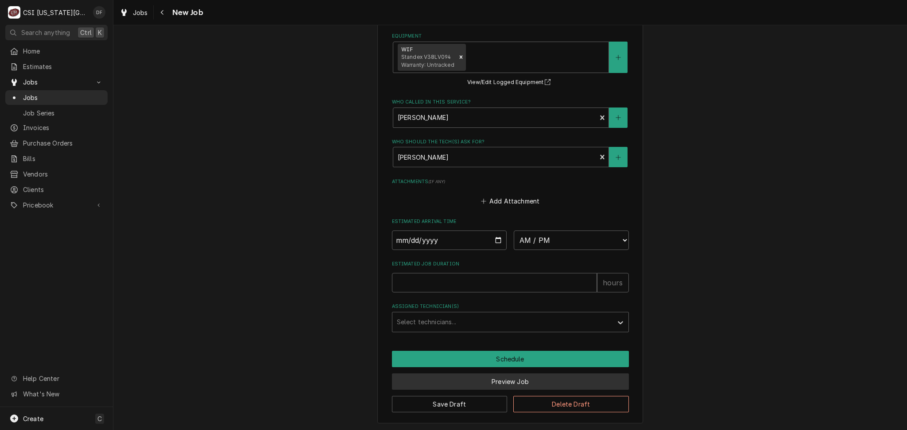
click at [471, 385] on button "Preview Job" at bounding box center [510, 382] width 237 height 16
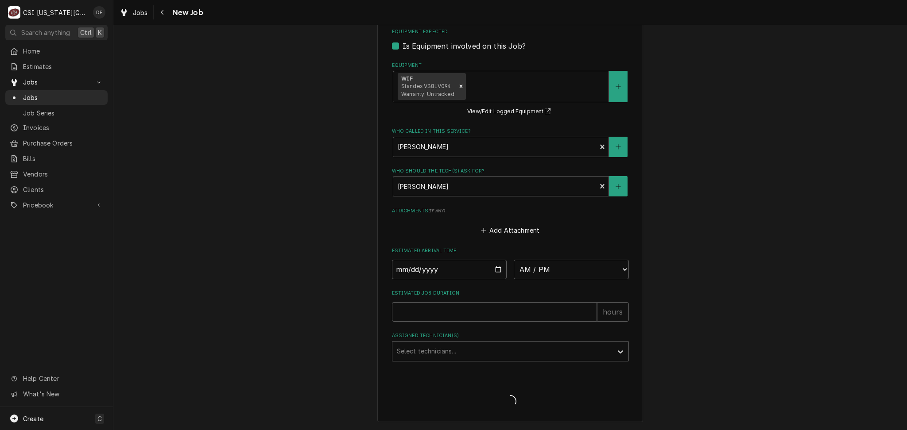
scroll to position [607, 0]
type textarea "x"
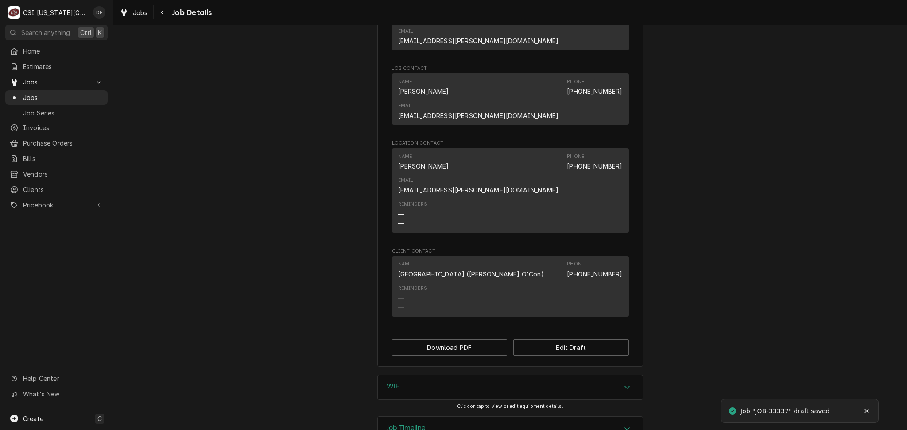
scroll to position [612, 0]
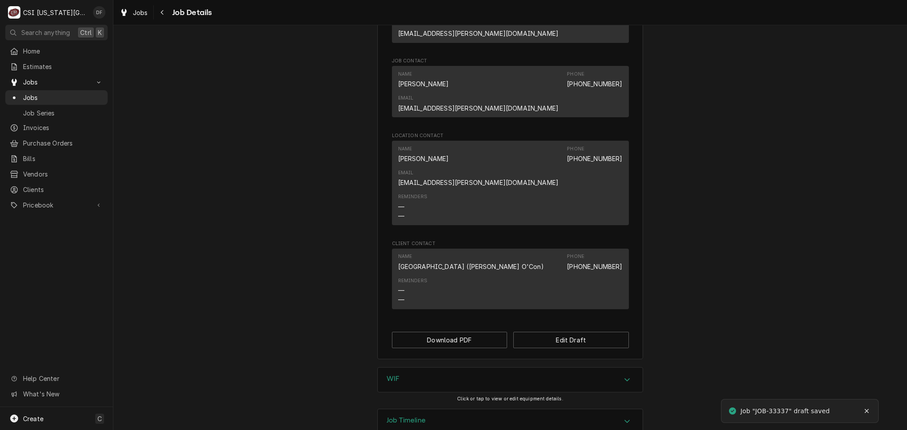
click at [435, 410] on div "Job Timeline" at bounding box center [510, 422] width 265 height 25
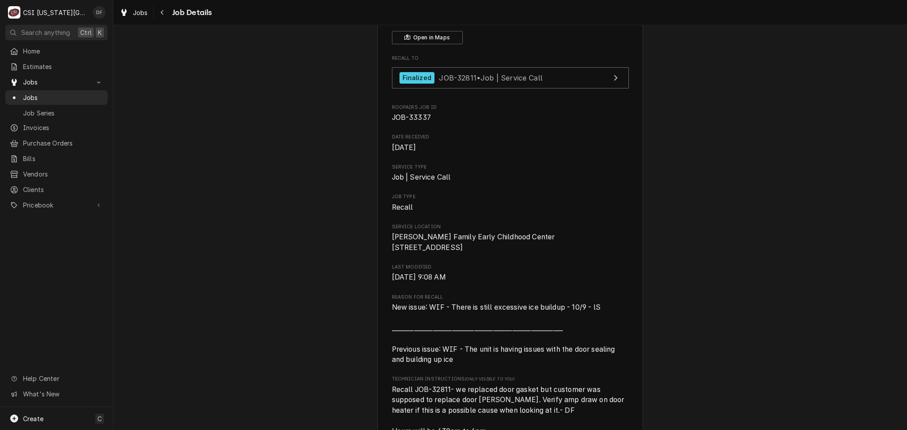
scroll to position [0, 0]
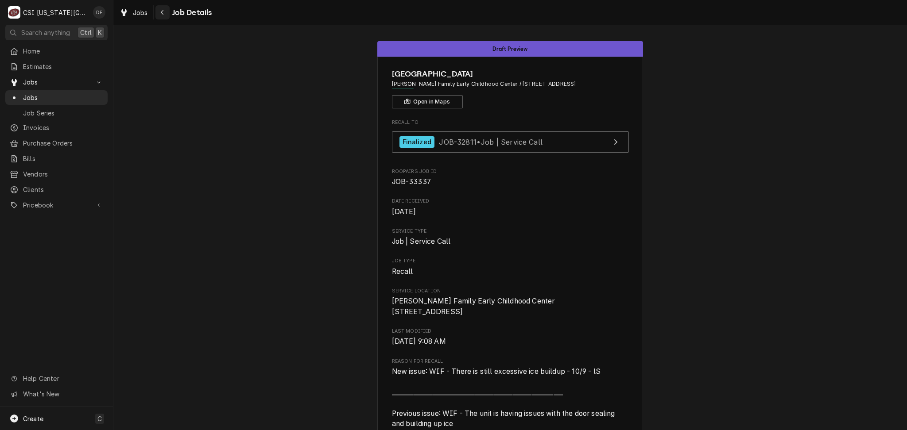
click at [159, 12] on div "Navigate back" at bounding box center [162, 12] width 9 height 9
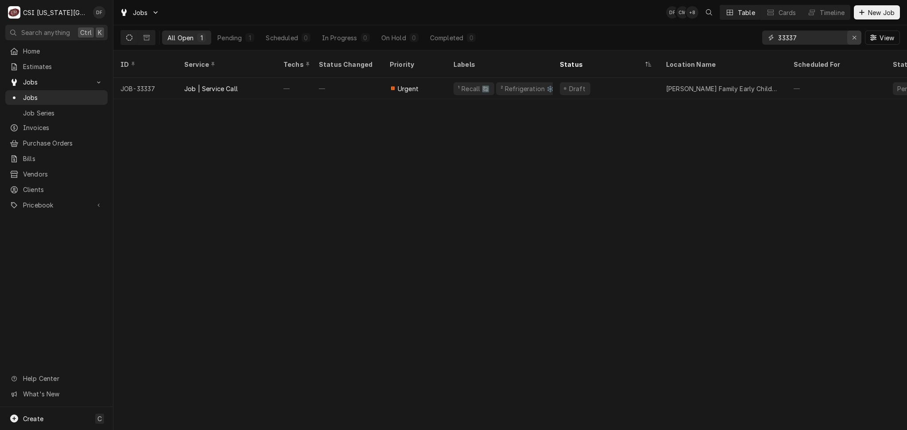
click at [853, 38] on icon "Erase input" at bounding box center [854, 38] width 5 height 6
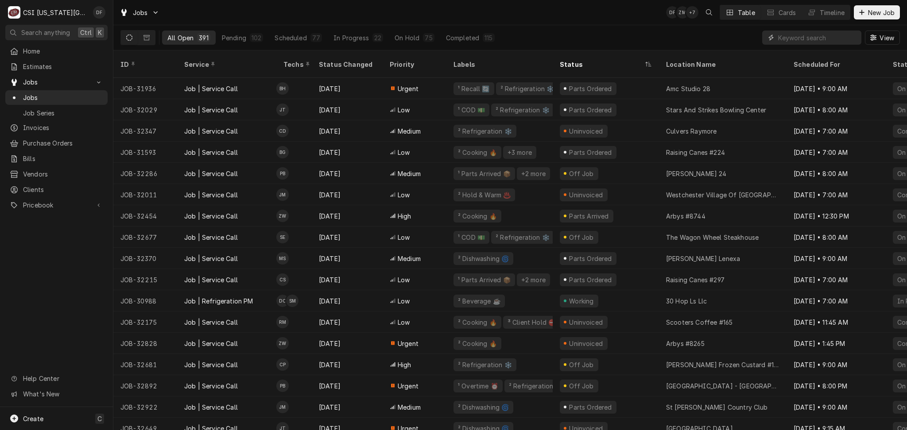
click at [785, 38] on input "Dynamic Content Wrapper" at bounding box center [817, 38] width 79 height 14
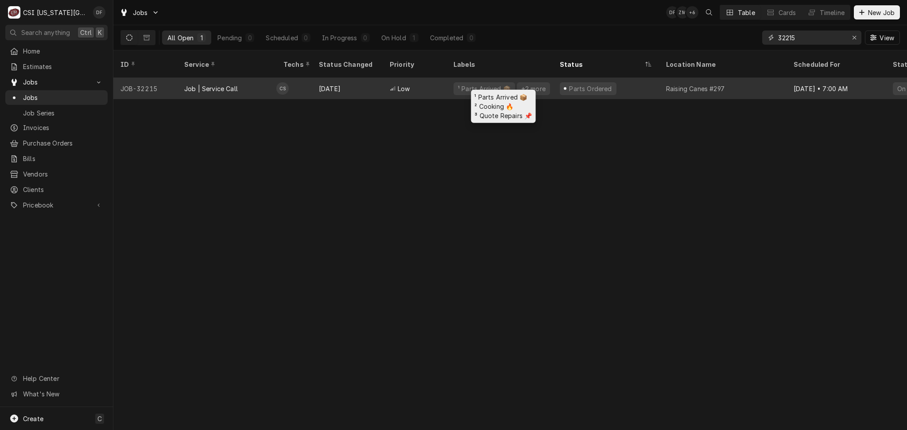
type input "32215"
click at [505, 84] on div "¹ Parts Arrived 📦" at bounding box center [484, 88] width 54 height 9
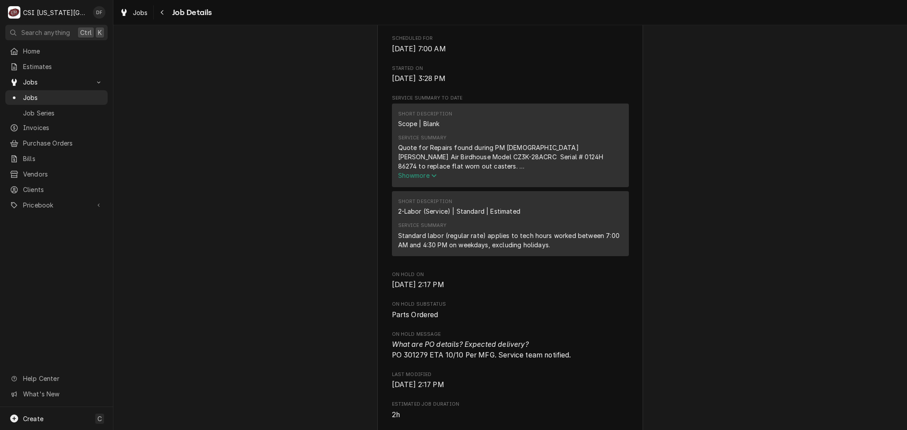
scroll to position [767, 0]
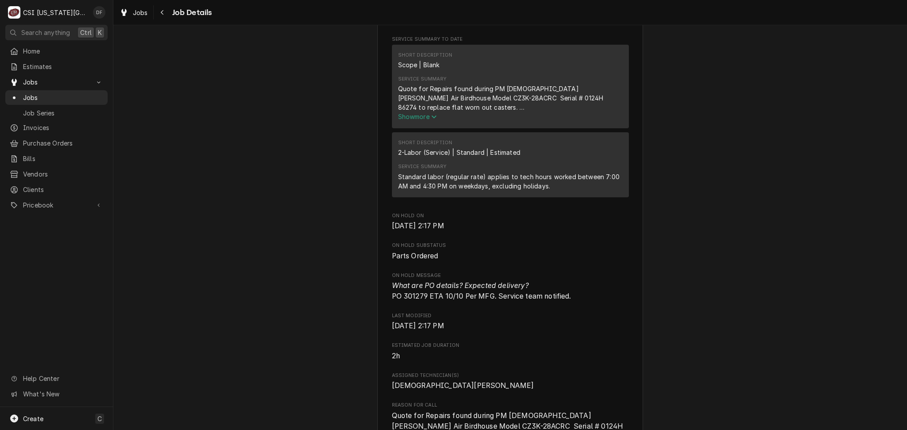
click at [419, 120] on span "Show more" at bounding box center [417, 117] width 39 height 8
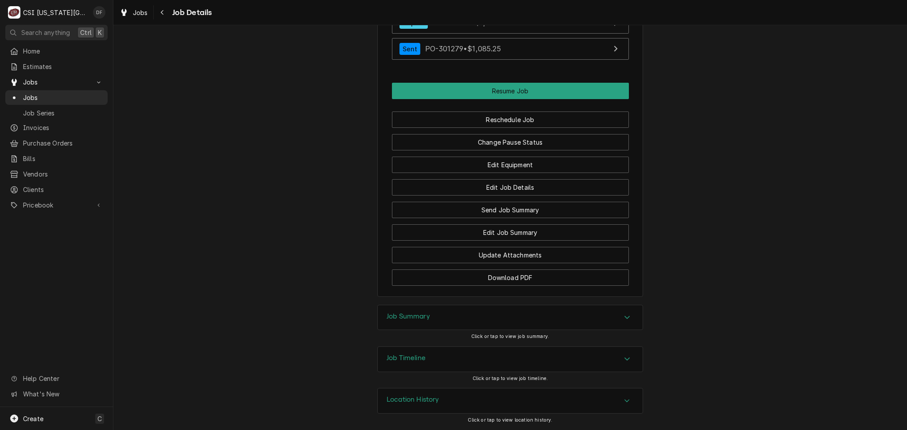
scroll to position [1725, 0]
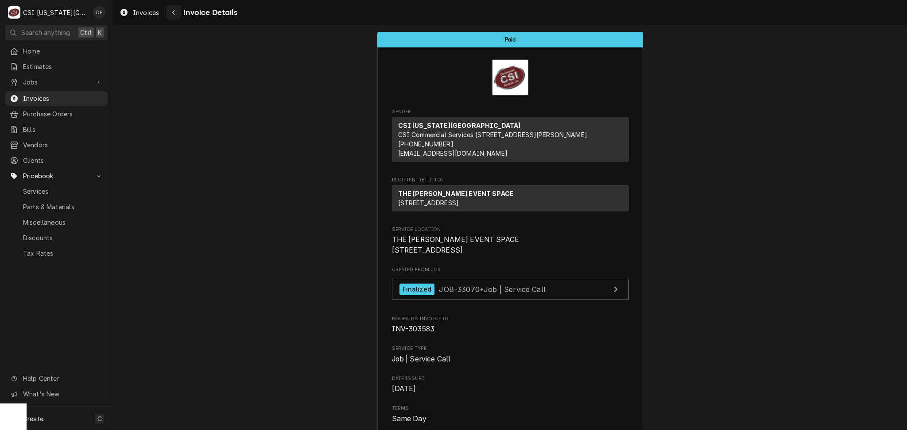
click at [174, 12] on icon "Navigate back" at bounding box center [174, 12] width 4 height 6
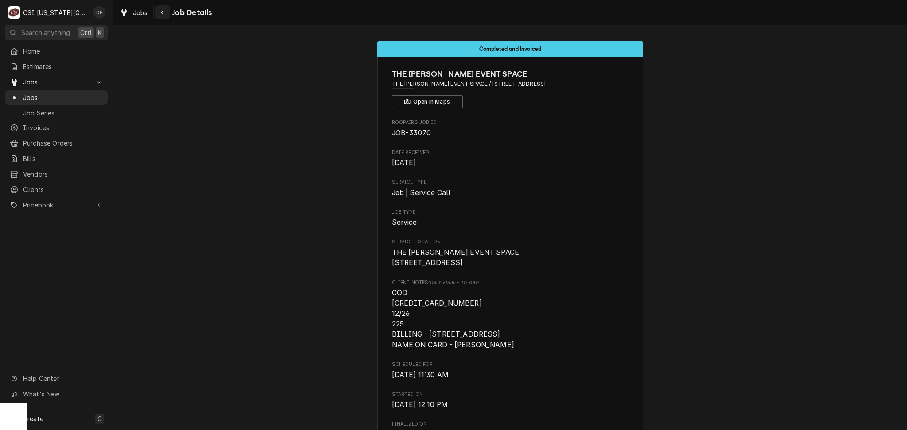
click at [161, 13] on icon "Navigate back" at bounding box center [162, 12] width 4 height 6
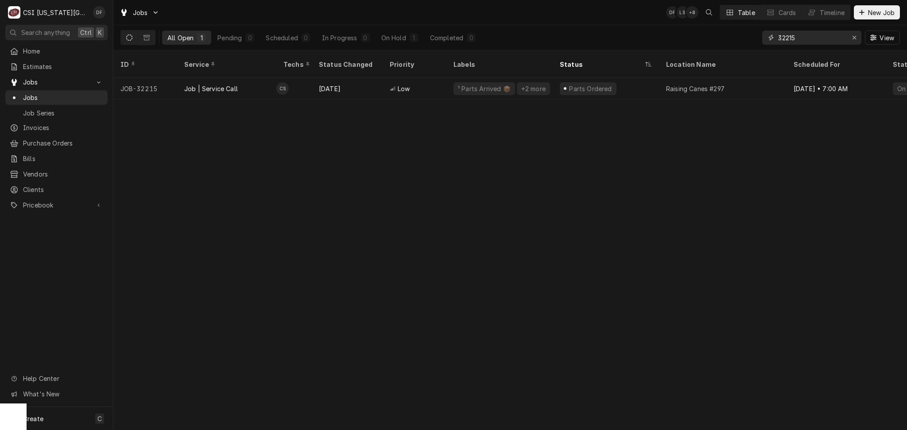
drag, startPoint x: 799, startPoint y: 37, endPoint x: 760, endPoint y: 36, distance: 39.0
click at [760, 36] on div "All Open 1 Pending 0 Scheduled 0 In Progress 0 On Hold 1 Completed 0 32215 View" at bounding box center [509, 37] width 779 height 25
type input "3"
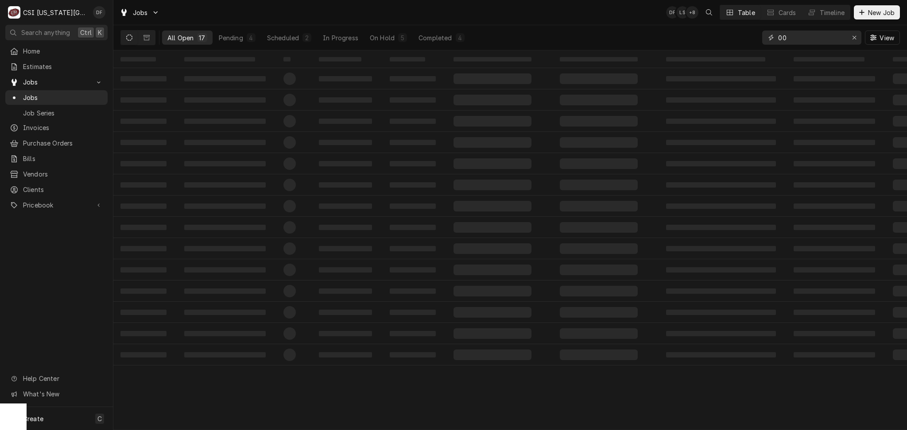
type input "0"
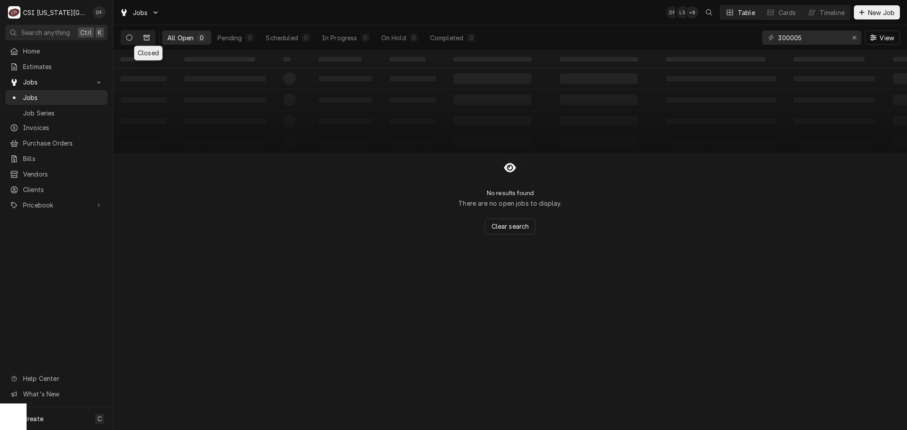
click at [146, 35] on icon "Dynamic Content Wrapper" at bounding box center [146, 37] width 6 height 5
drag, startPoint x: 808, startPoint y: 33, endPoint x: 748, endPoint y: 36, distance: 60.3
click at [748, 36] on div "All Closed 0 Finalized 0 Cancelled 0 300005 View" at bounding box center [509, 37] width 779 height 25
drag, startPoint x: 792, startPoint y: 37, endPoint x: 772, endPoint y: 36, distance: 19.9
click at [772, 36] on div "5470 nw pry" at bounding box center [811, 38] width 99 height 14
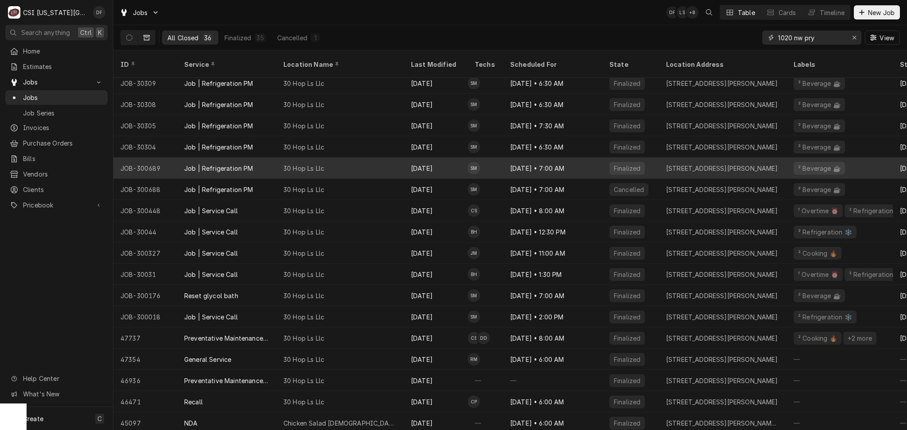
scroll to position [410, 0]
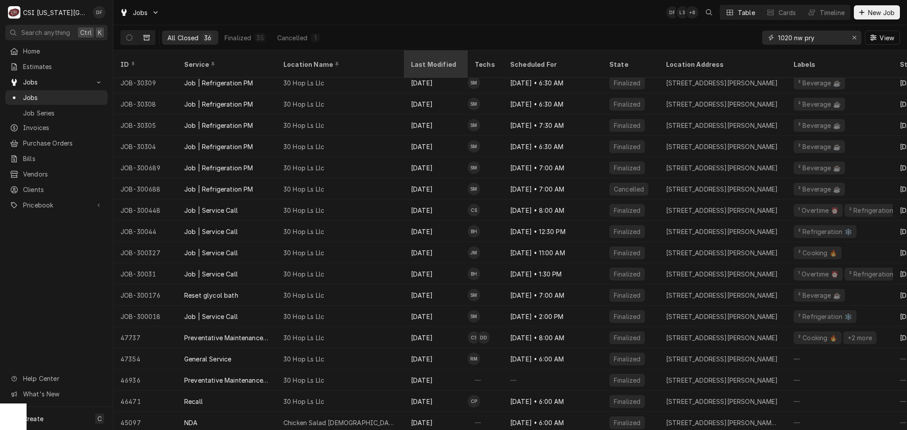
type input "1020 nw pry"
click at [434, 60] on div "Last Modified" at bounding box center [435, 64] width 48 height 9
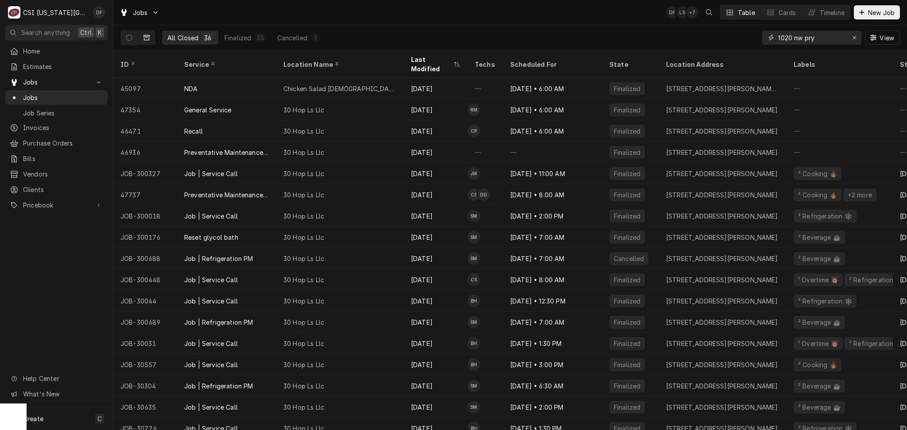
drag, startPoint x: 822, startPoint y: 37, endPoint x: 768, endPoint y: 35, distance: 54.5
click at [768, 35] on div "1020 nw pry" at bounding box center [811, 38] width 99 height 14
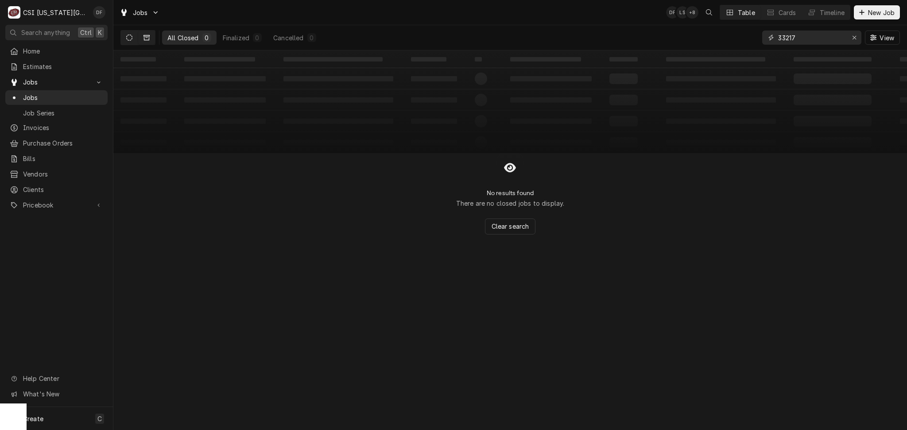
type input "33217"
click at [130, 35] on icon "Dynamic Content Wrapper" at bounding box center [129, 38] width 6 height 6
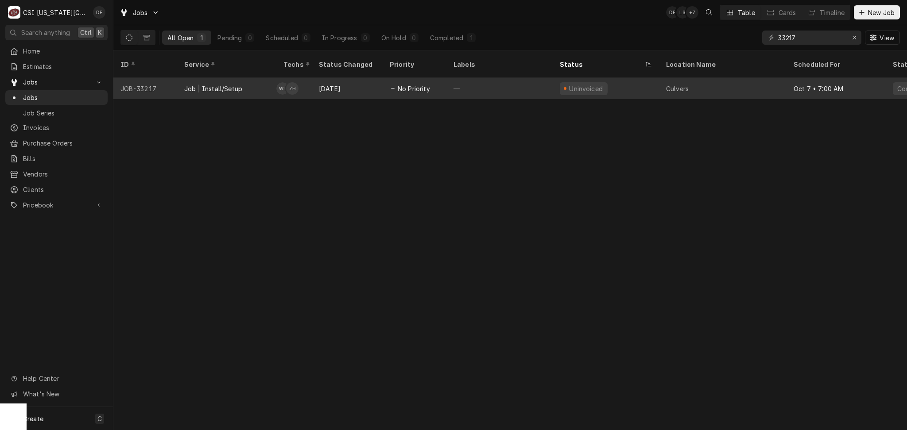
click at [463, 81] on div "—" at bounding box center [499, 88] width 106 height 21
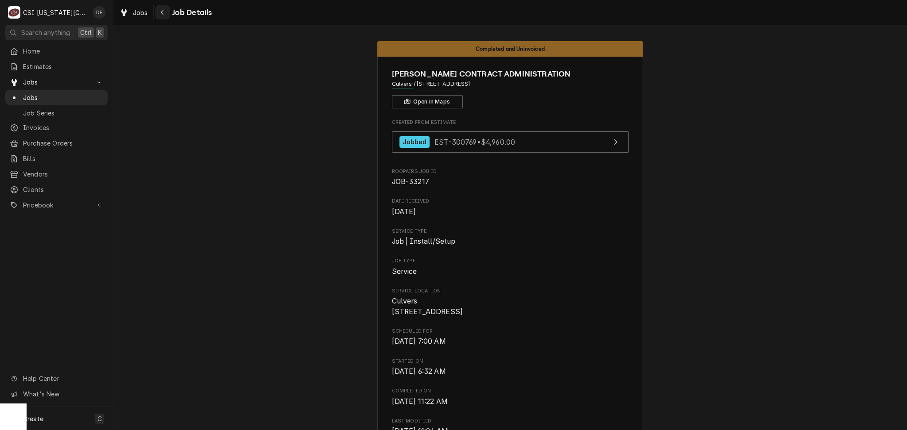
click at [165, 13] on div "Navigate back" at bounding box center [162, 12] width 9 height 9
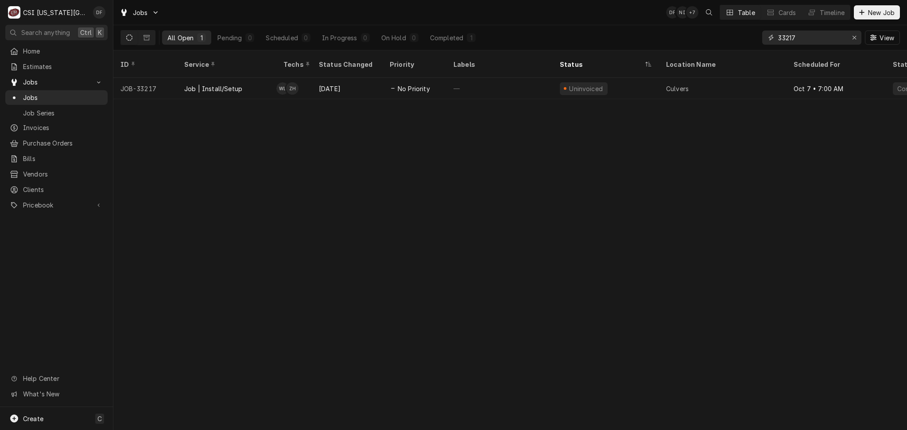
drag, startPoint x: 802, startPoint y: 39, endPoint x: 766, endPoint y: 40, distance: 35.9
click at [766, 40] on div "33217" at bounding box center [811, 38] width 99 height 14
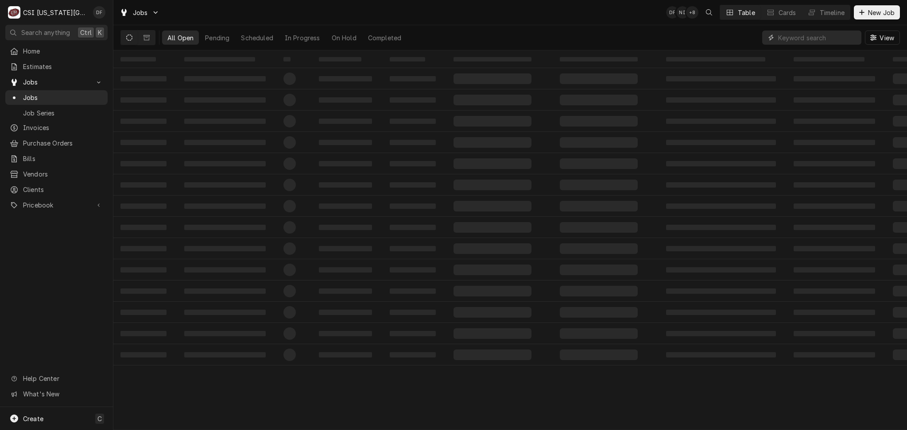
paste input "302518"
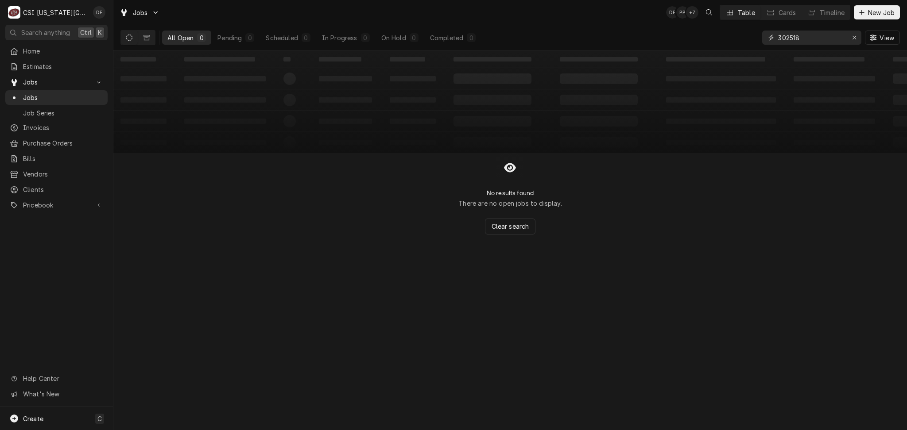
type input "302518"
click at [131, 37] on icon "Dynamic Content Wrapper" at bounding box center [129, 38] width 6 height 6
click at [146, 38] on icon "Dynamic Content Wrapper" at bounding box center [146, 38] width 6 height 6
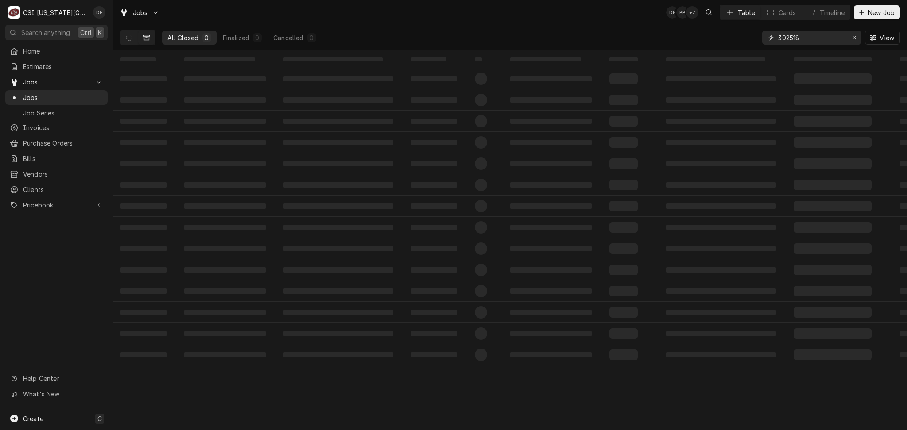
drag, startPoint x: 804, startPoint y: 39, endPoint x: 723, endPoint y: 45, distance: 81.3
click at [723, 45] on div "All Closed 0 Finalized 0 Cancelled 0 302518 View" at bounding box center [509, 37] width 779 height 25
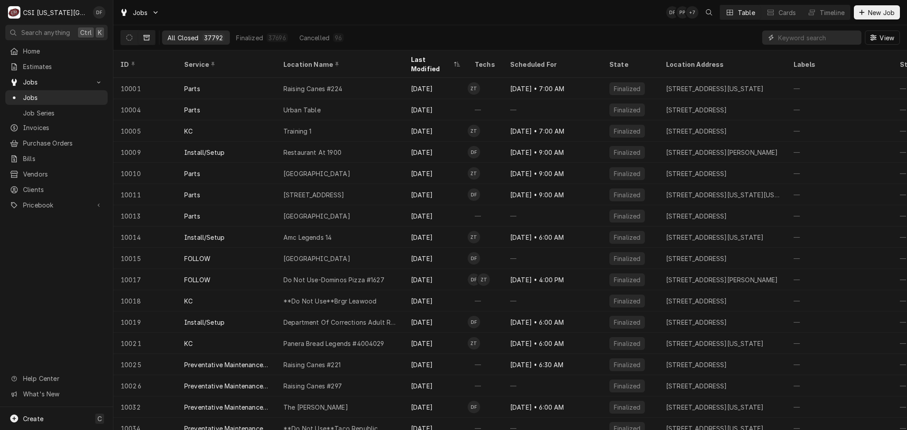
click at [830, 36] on input "Dynamic Content Wrapper" at bounding box center [817, 38] width 79 height 14
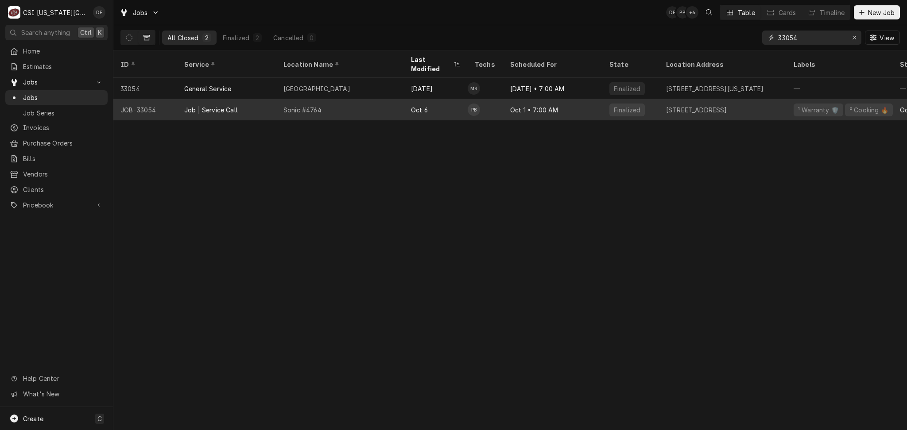
type input "33054"
click at [488, 103] on td "PB" at bounding box center [485, 109] width 35 height 21
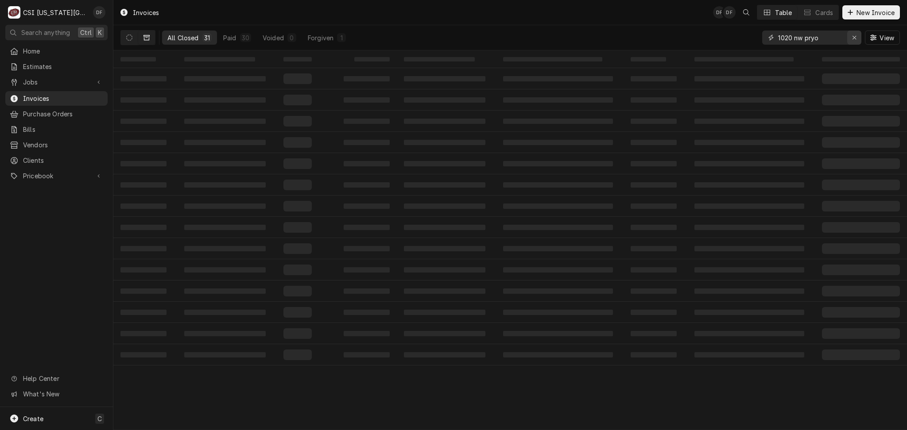
click at [856, 39] on div "Erase input" at bounding box center [854, 37] width 9 height 9
paste input "302518"
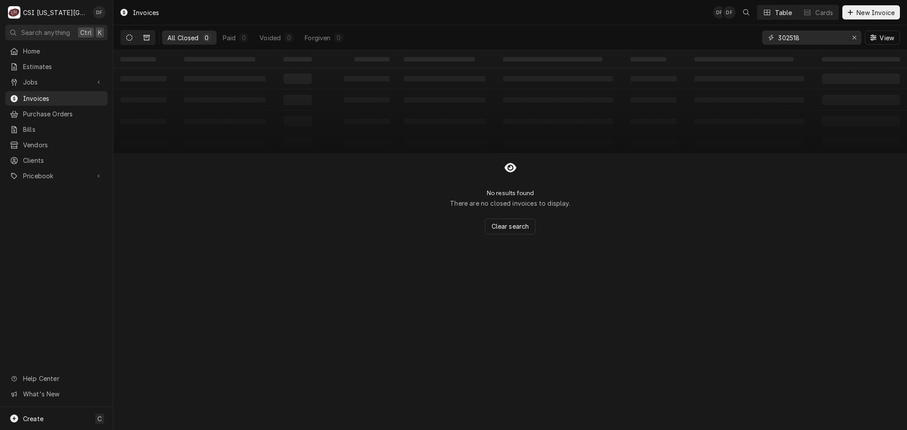
type input "302518"
click at [129, 36] on icon "Dynamic Content Wrapper" at bounding box center [129, 38] width 6 height 6
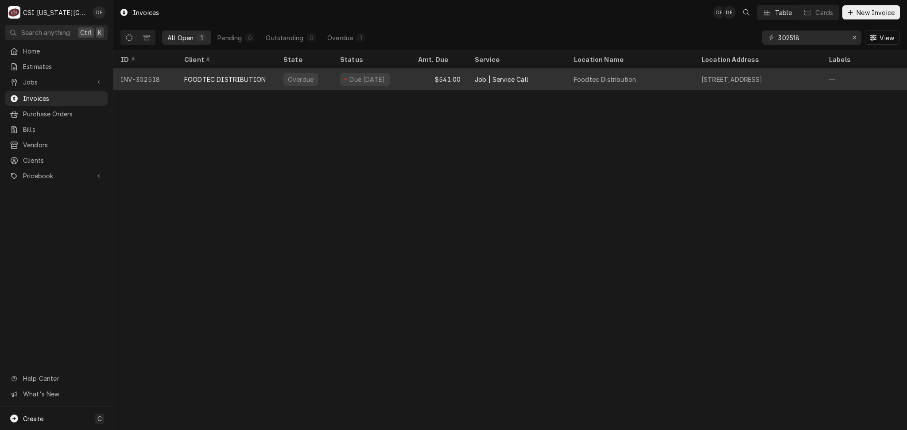
click at [465, 79] on div "$541.00" at bounding box center [439, 79] width 57 height 21
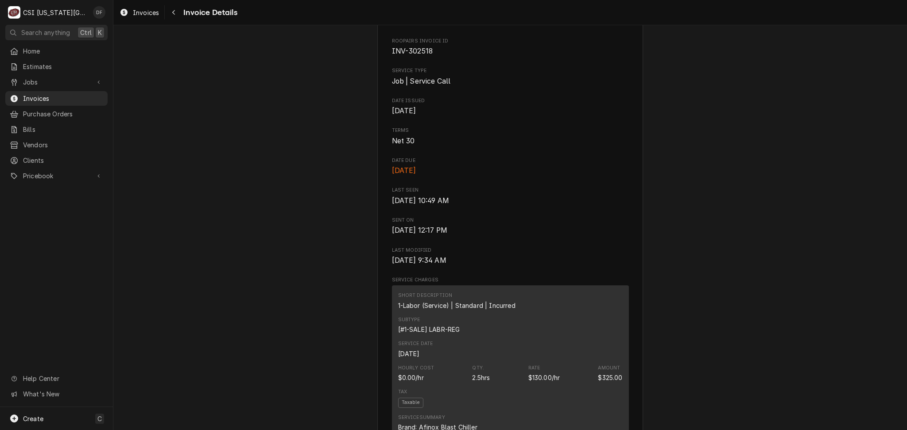
scroll to position [236, 0]
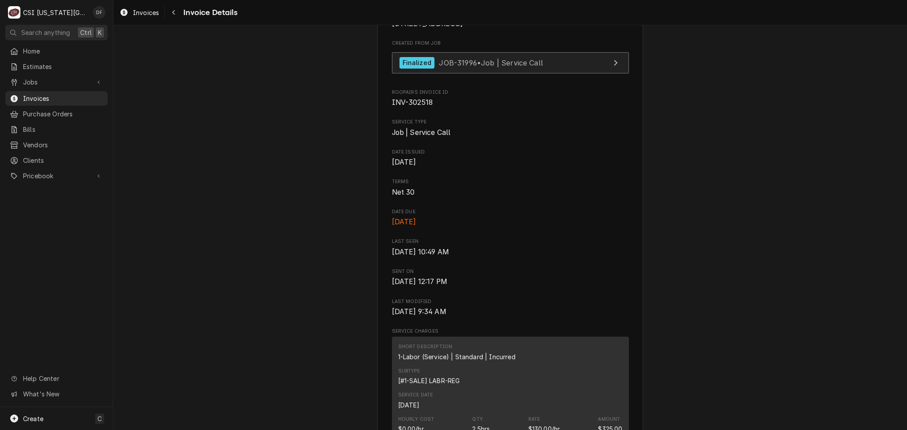
click at [476, 69] on div "Finalized JOB-31996 • Job | Service Call" at bounding box center [470, 63] width 143 height 12
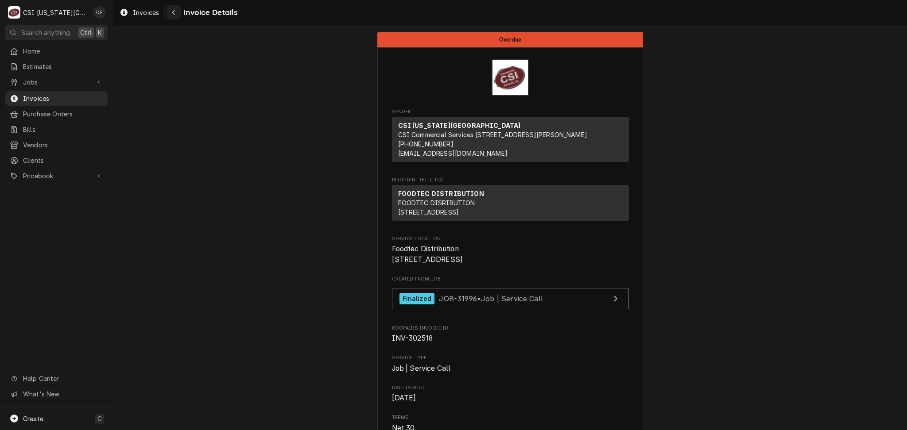
click at [174, 16] on div "Navigate back" at bounding box center [173, 12] width 9 height 9
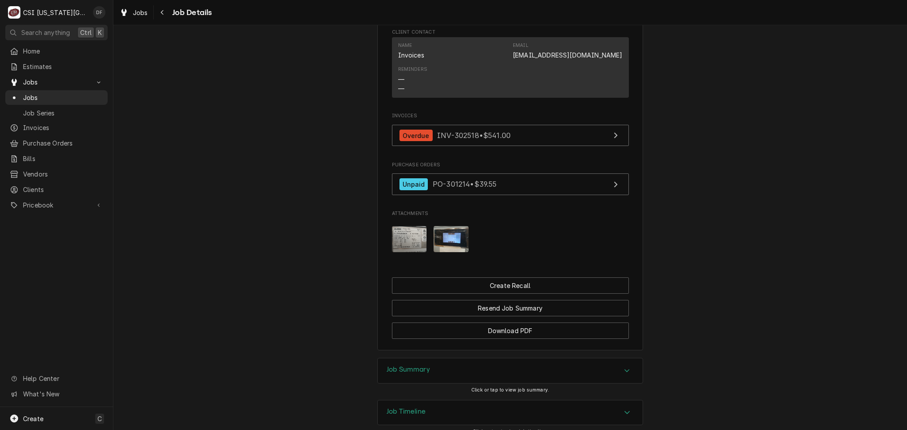
scroll to position [831, 0]
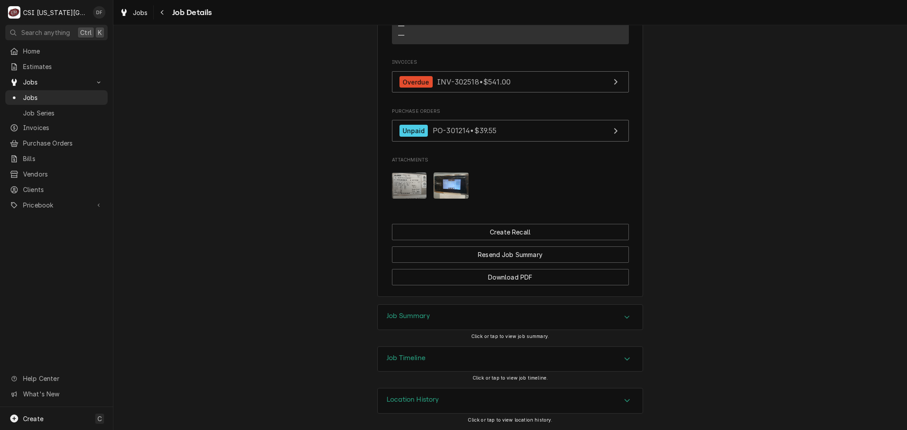
click at [417, 315] on h3 "Job Summary" at bounding box center [408, 316] width 43 height 8
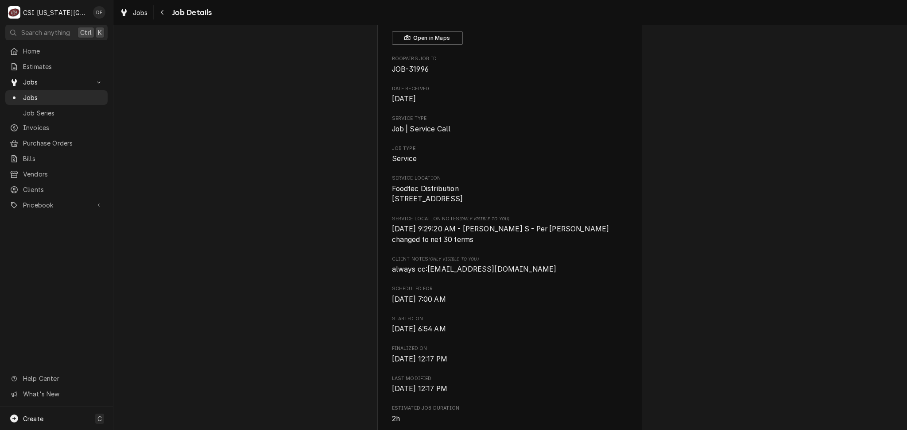
scroll to position [0, 0]
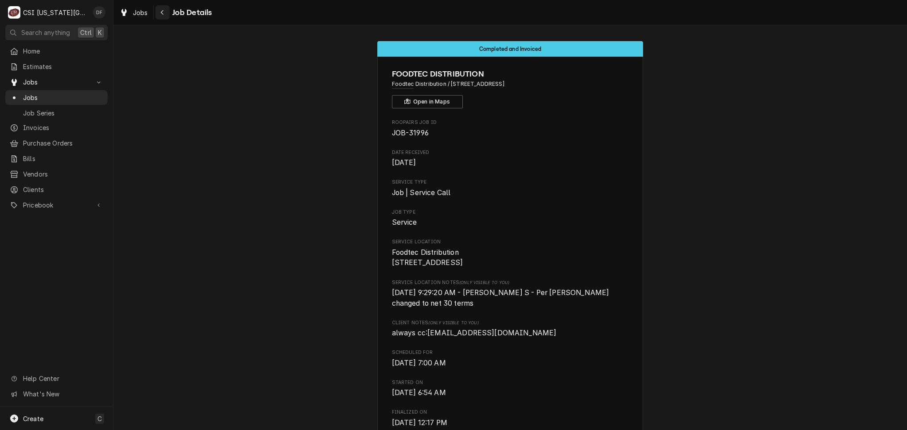
click at [165, 16] on div "Navigate back" at bounding box center [162, 12] width 9 height 9
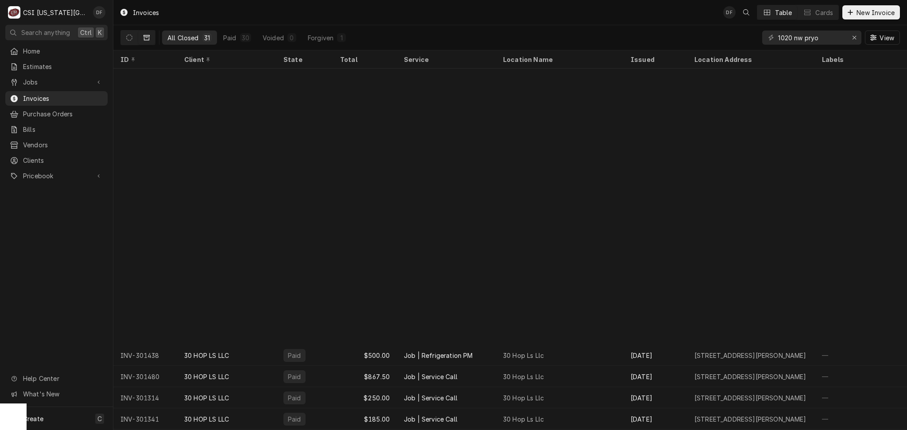
scroll to position [303, 0]
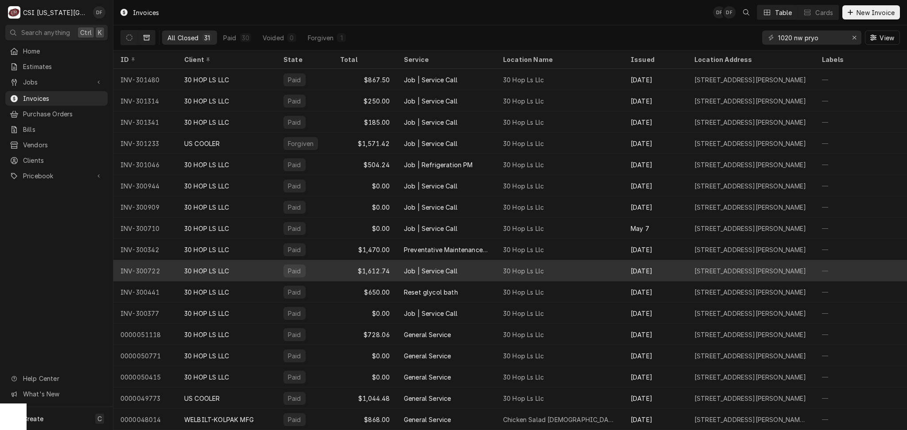
click at [393, 262] on div "$1,612.74" at bounding box center [365, 270] width 64 height 21
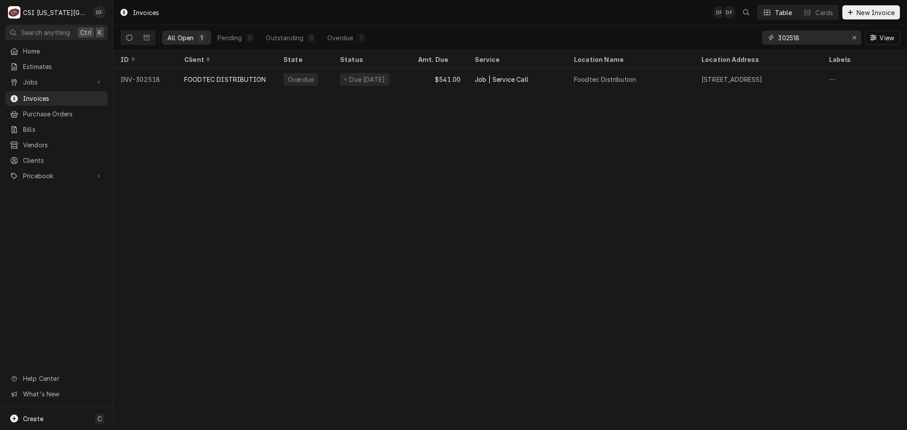
drag, startPoint x: 821, startPoint y: 36, endPoint x: 691, endPoint y: 43, distance: 130.4
click at [713, 49] on div "All Open 1 Pending 0 Outstanding 0 Overdue 1 302518 View" at bounding box center [509, 37] width 779 height 25
click at [856, 40] on div "Erase input" at bounding box center [854, 37] width 9 height 9
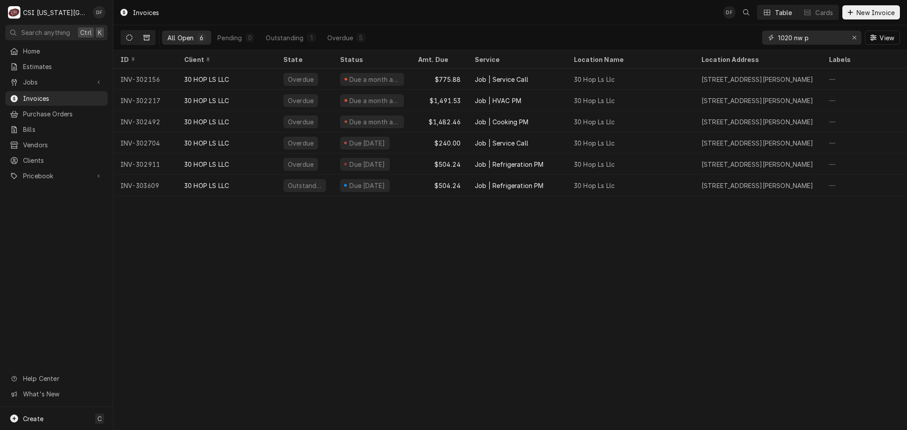
type input "1020 nw p"
click at [149, 35] on icon "Dynamic Content Wrapper" at bounding box center [146, 38] width 6 height 6
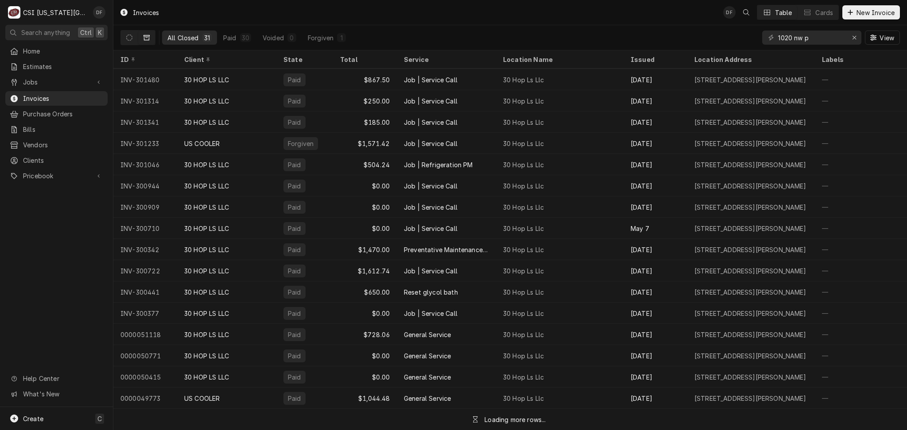
scroll to position [303, 0]
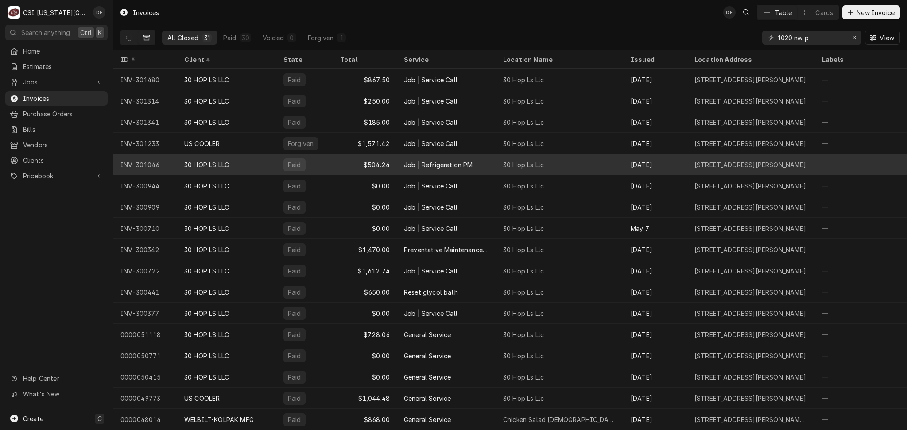
click at [440, 160] on div "Job | Refrigeration PM" at bounding box center [446, 164] width 99 height 21
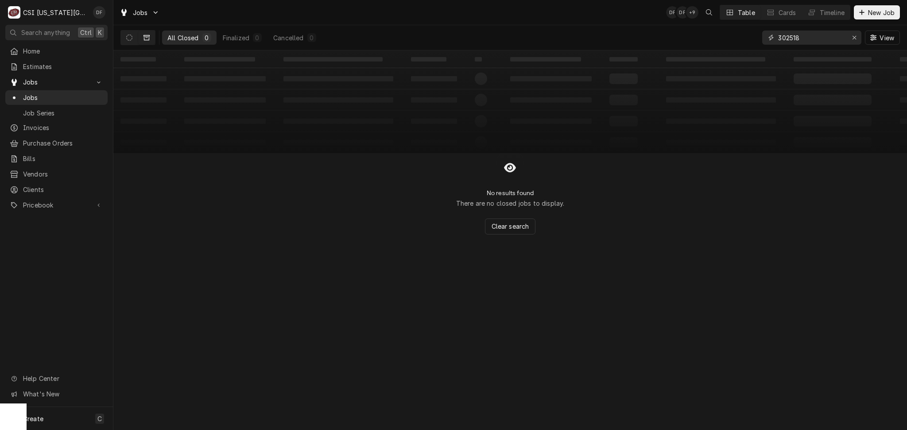
drag, startPoint x: 805, startPoint y: 39, endPoint x: 757, endPoint y: 32, distance: 48.4
click at [757, 32] on div "All Closed 0 Finalized 0 Cancelled 0 302518 View" at bounding box center [509, 37] width 779 height 25
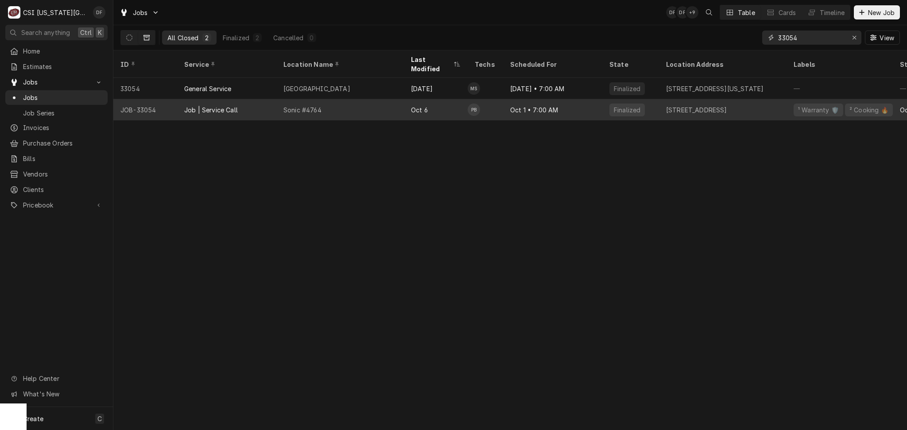
type input "33054"
click at [331, 105] on div "Sonic #4764" at bounding box center [340, 109] width 128 height 21
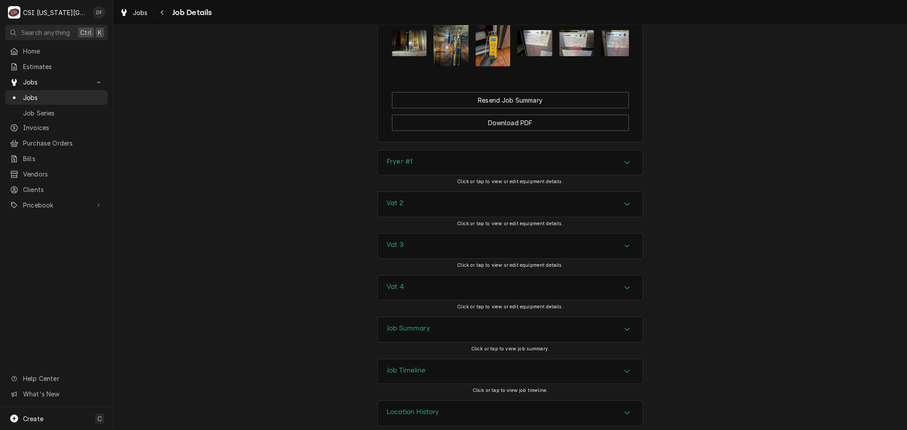
scroll to position [1945, 0]
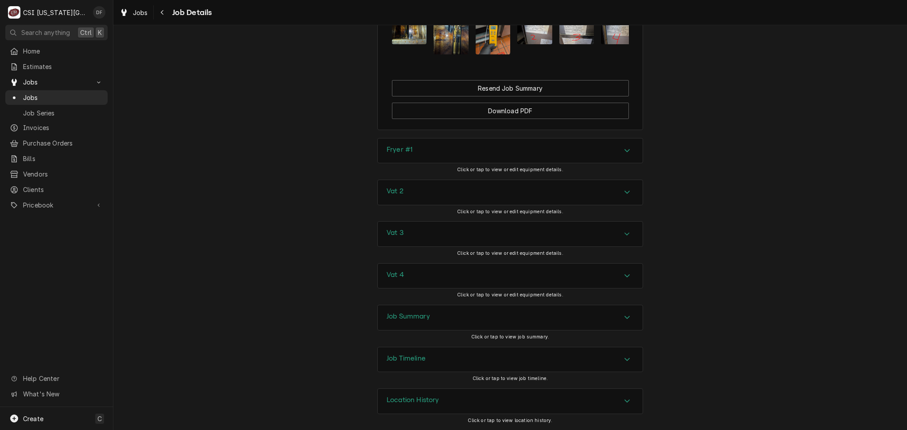
click at [472, 318] on div "Job Summary" at bounding box center [510, 318] width 265 height 25
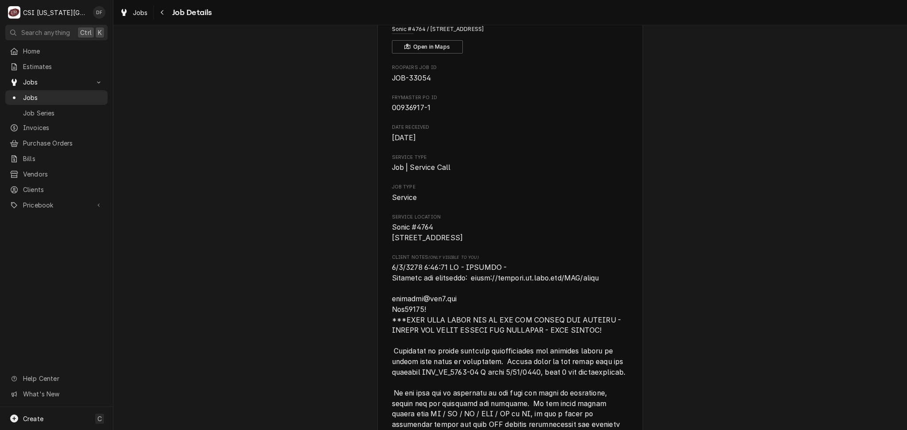
scroll to position [0, 0]
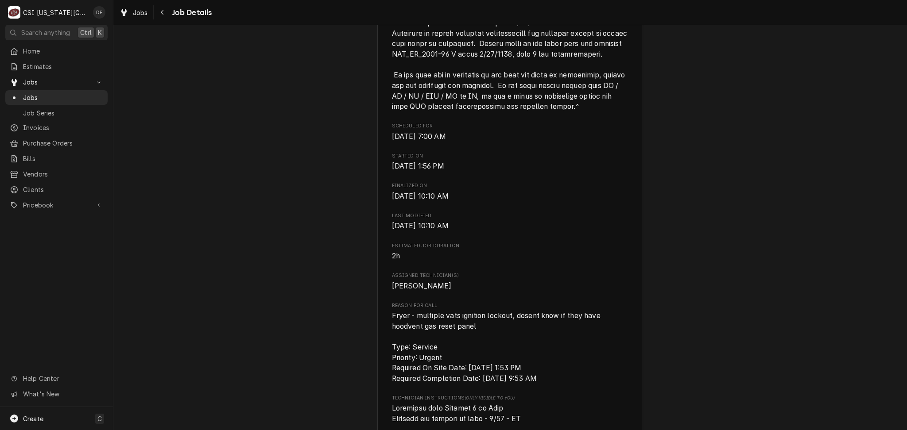
scroll to position [649, 0]
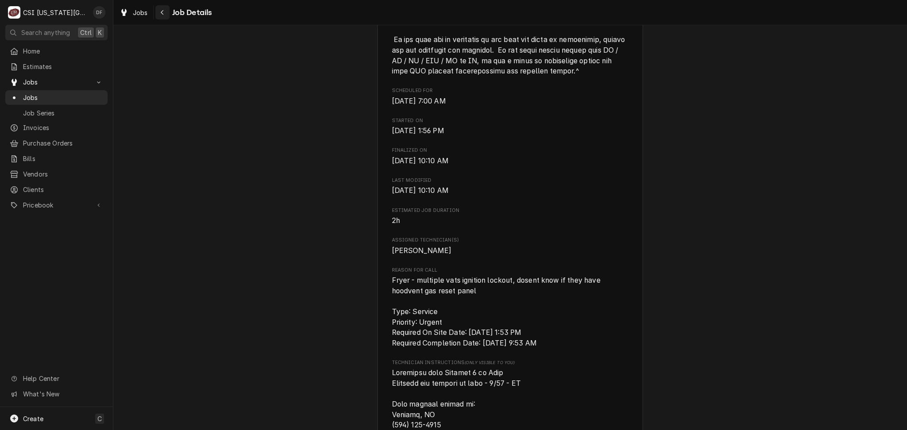
click at [162, 11] on icon "Navigate back" at bounding box center [162, 12] width 3 height 5
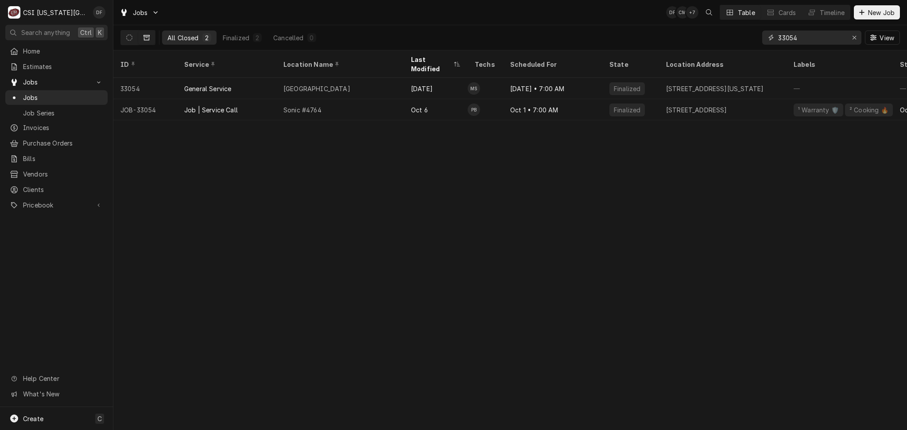
drag, startPoint x: 805, startPoint y: 36, endPoint x: 754, endPoint y: 38, distance: 51.0
click at [754, 38] on div "All Closed 2 Finalized 2 Cancelled 0 33054 View" at bounding box center [509, 37] width 779 height 25
type input "3"
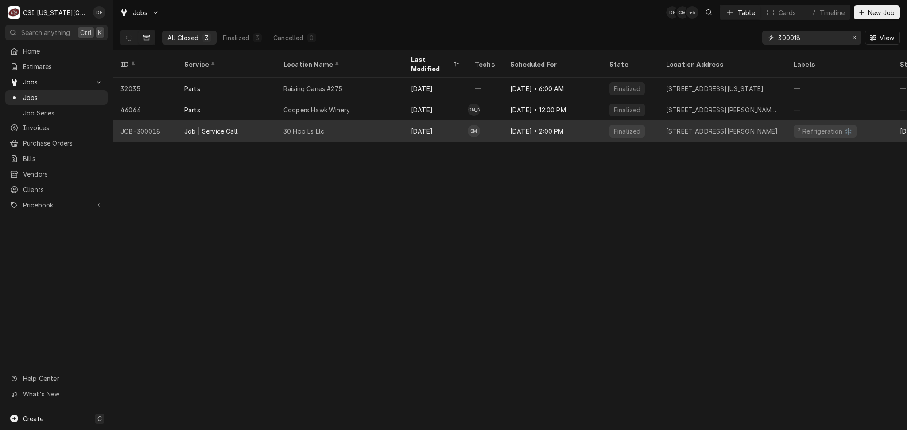
type input "300018"
click at [487, 120] on td "SM" at bounding box center [485, 130] width 35 height 21
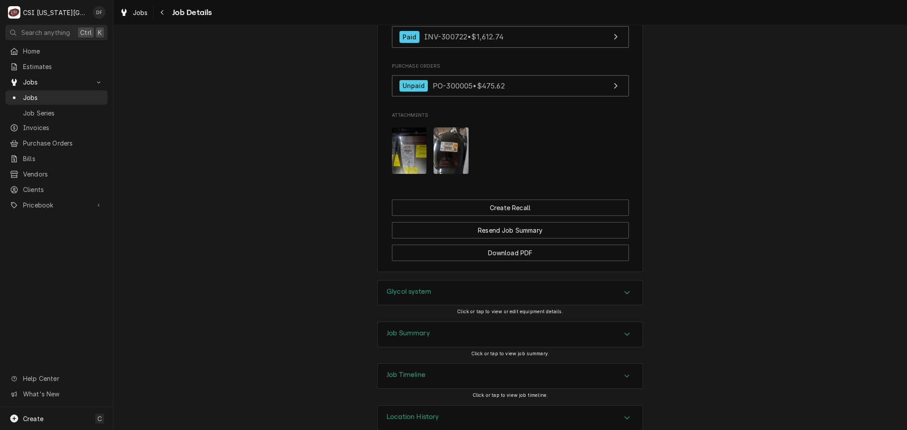
scroll to position [1019, 0]
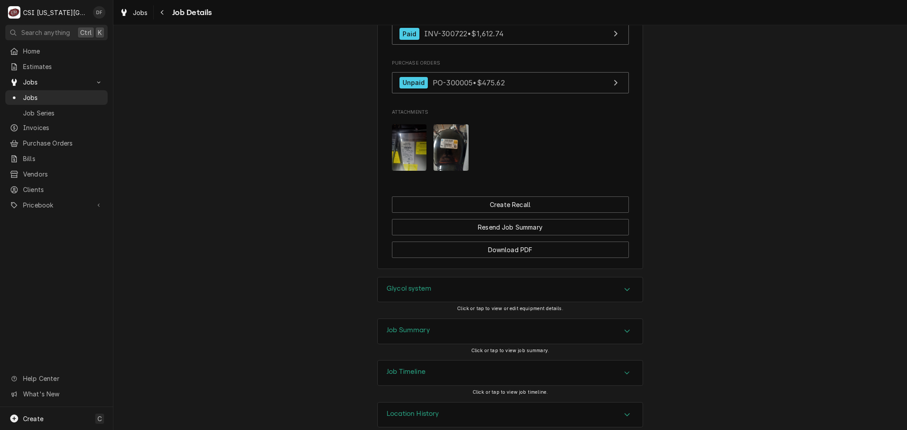
click at [427, 319] on div "Job Summary" at bounding box center [510, 331] width 265 height 25
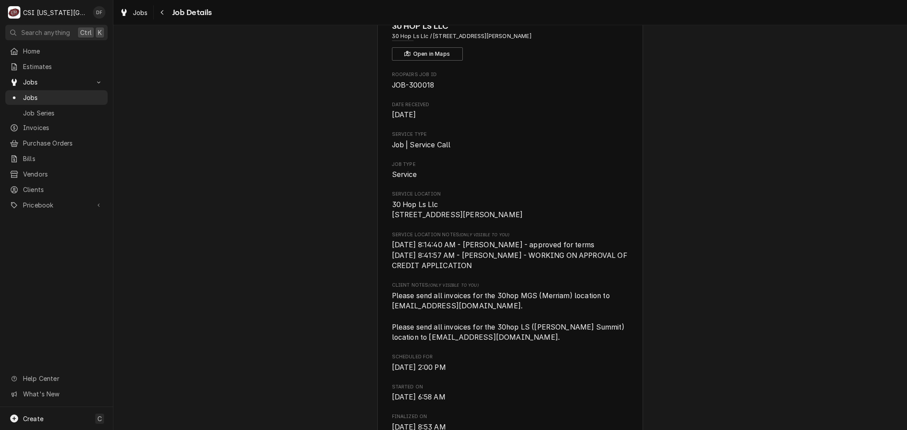
scroll to position [0, 0]
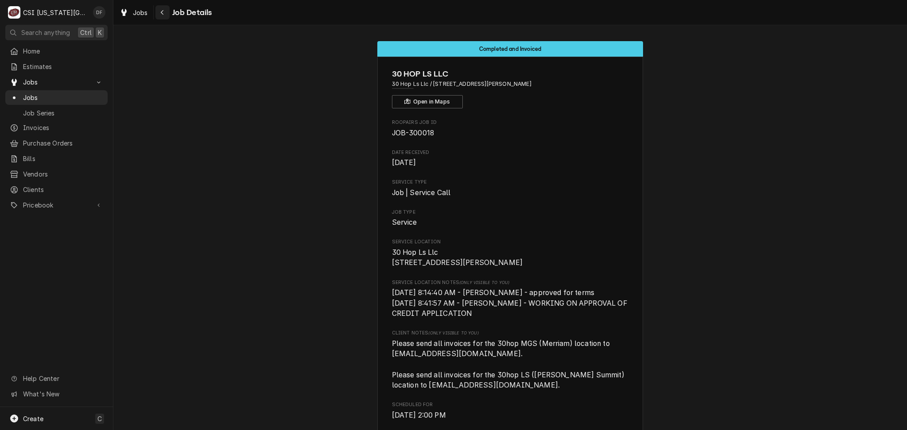
click at [163, 11] on icon "Navigate back" at bounding box center [162, 12] width 4 height 6
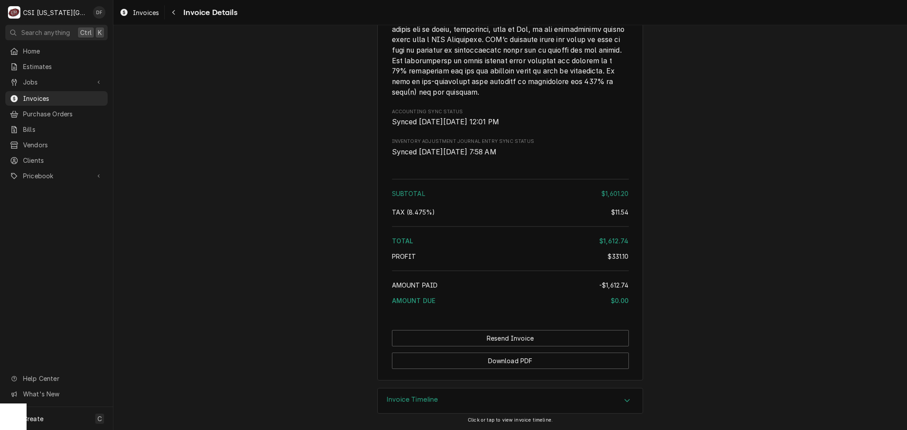
scroll to position [2052, 0]
click at [505, 363] on button "Download PDF" at bounding box center [510, 361] width 237 height 16
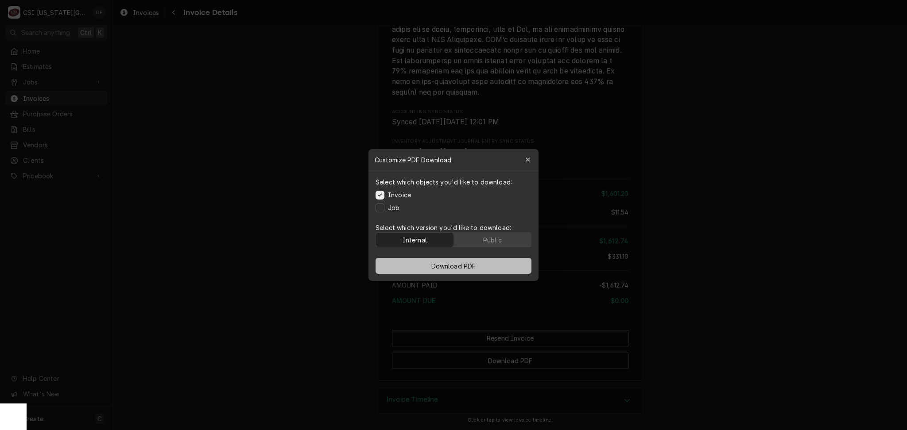
click at [482, 268] on button "Download PDF" at bounding box center [454, 266] width 156 height 16
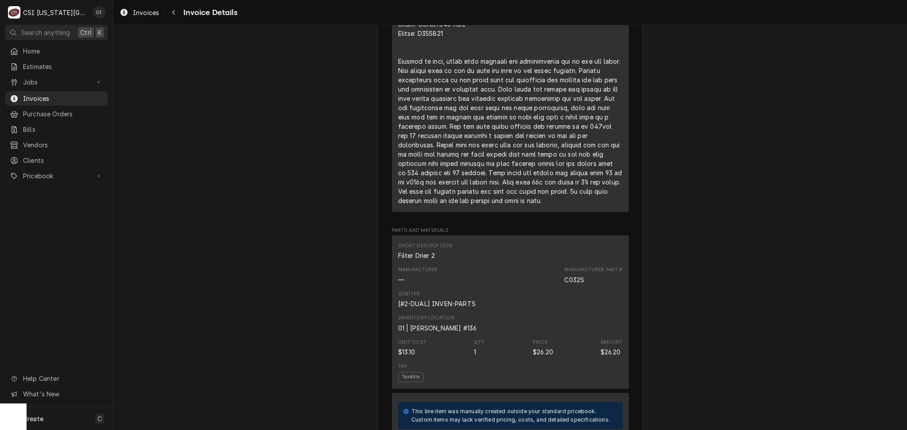
scroll to position [457, 0]
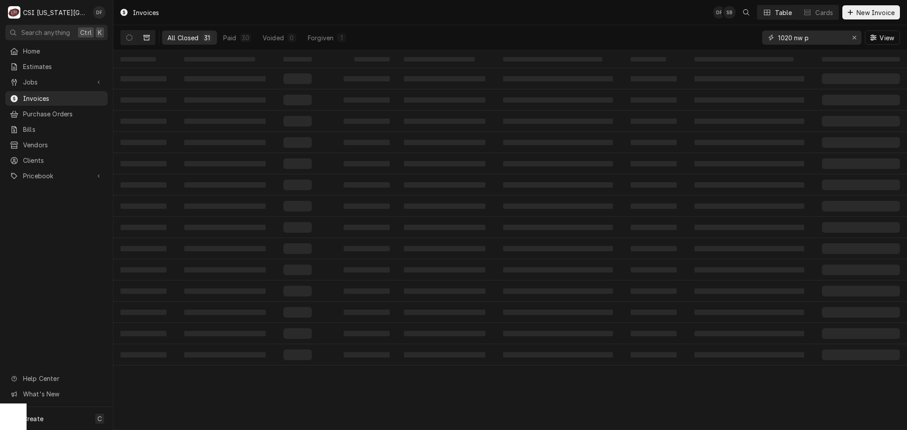
click at [811, 41] on input "1020 nw p" at bounding box center [811, 38] width 66 height 14
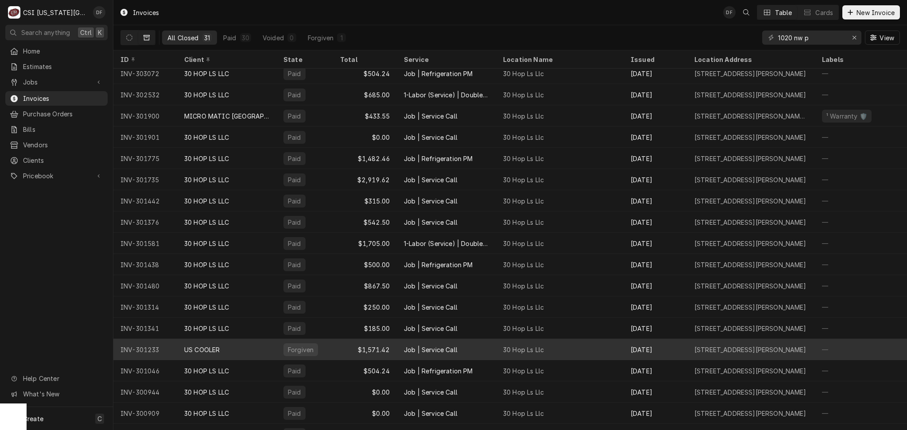
scroll to position [150, 0]
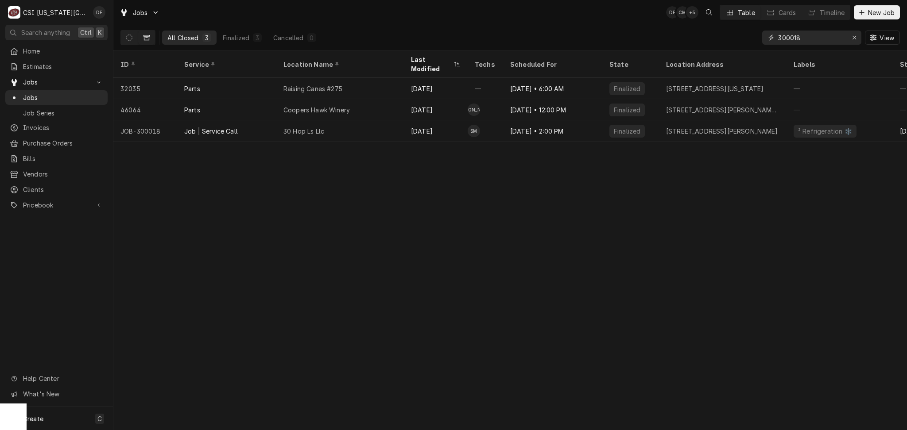
drag, startPoint x: 813, startPoint y: 37, endPoint x: 753, endPoint y: 38, distance: 59.8
click at [753, 38] on div "All Closed 3 Finalized 3 Cancelled 0 300018 View" at bounding box center [509, 37] width 779 height 25
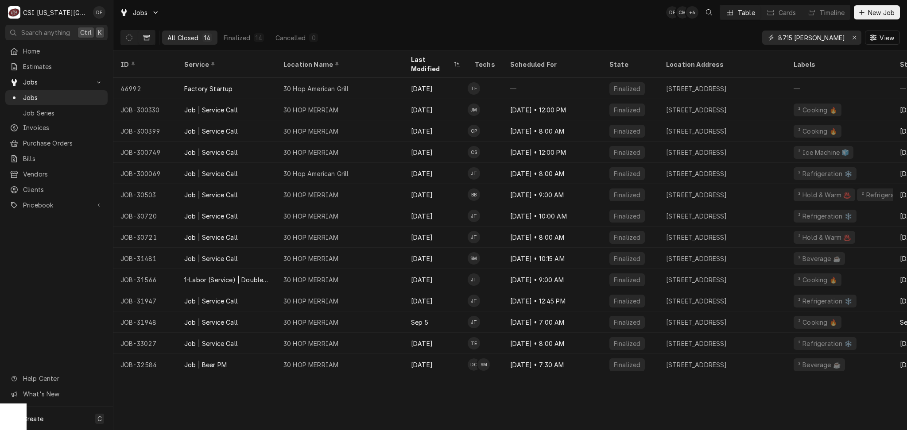
type input "8715 [PERSON_NAME]"
click at [559, 27] on div "All Closed 14 Finalized 14 Cancelled 0 8715 [PERSON_NAME] View" at bounding box center [509, 37] width 779 height 25
